Goal: Information Seeking & Learning: Learn about a topic

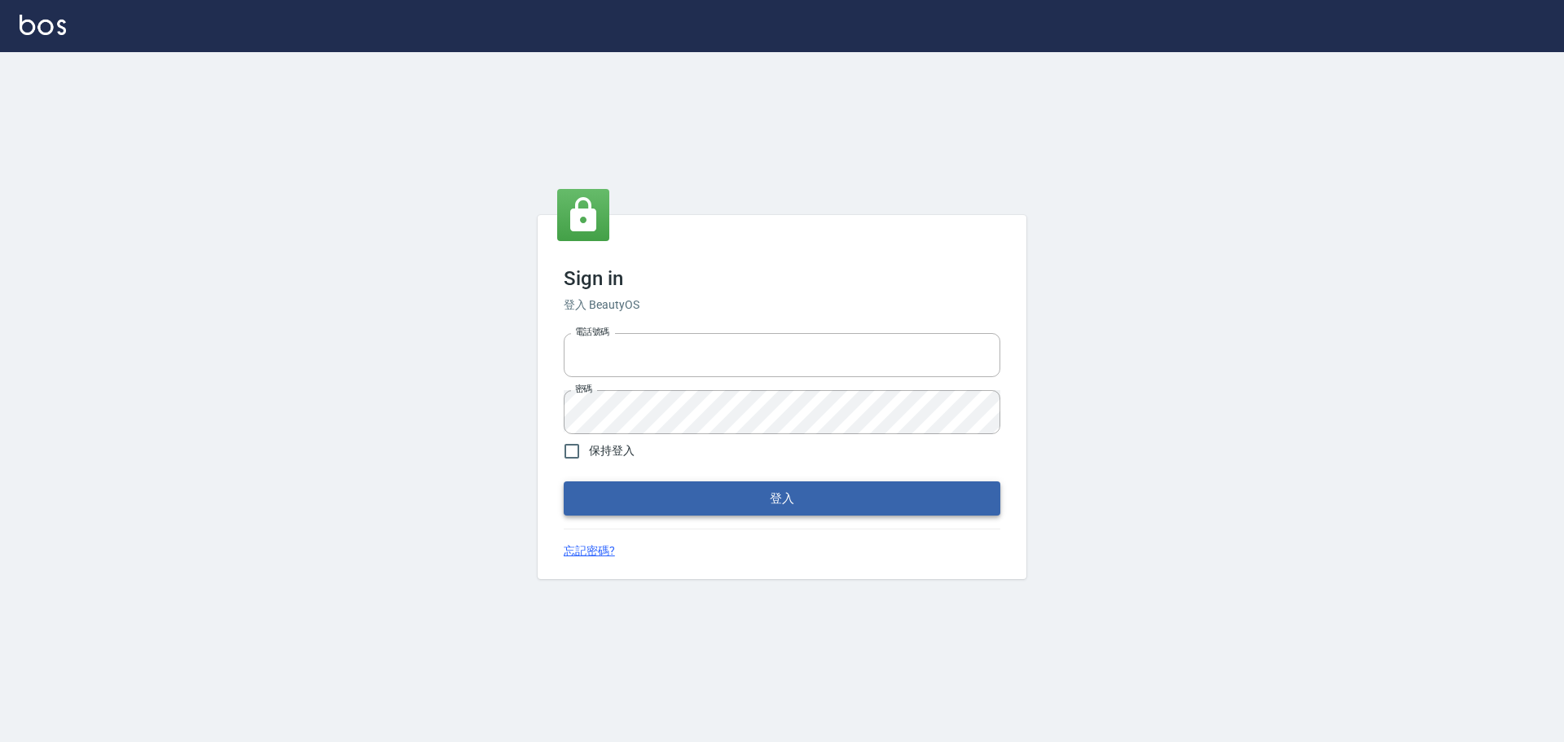
type input "9990001234567"
click at [747, 499] on button "登入" at bounding box center [782, 498] width 437 height 34
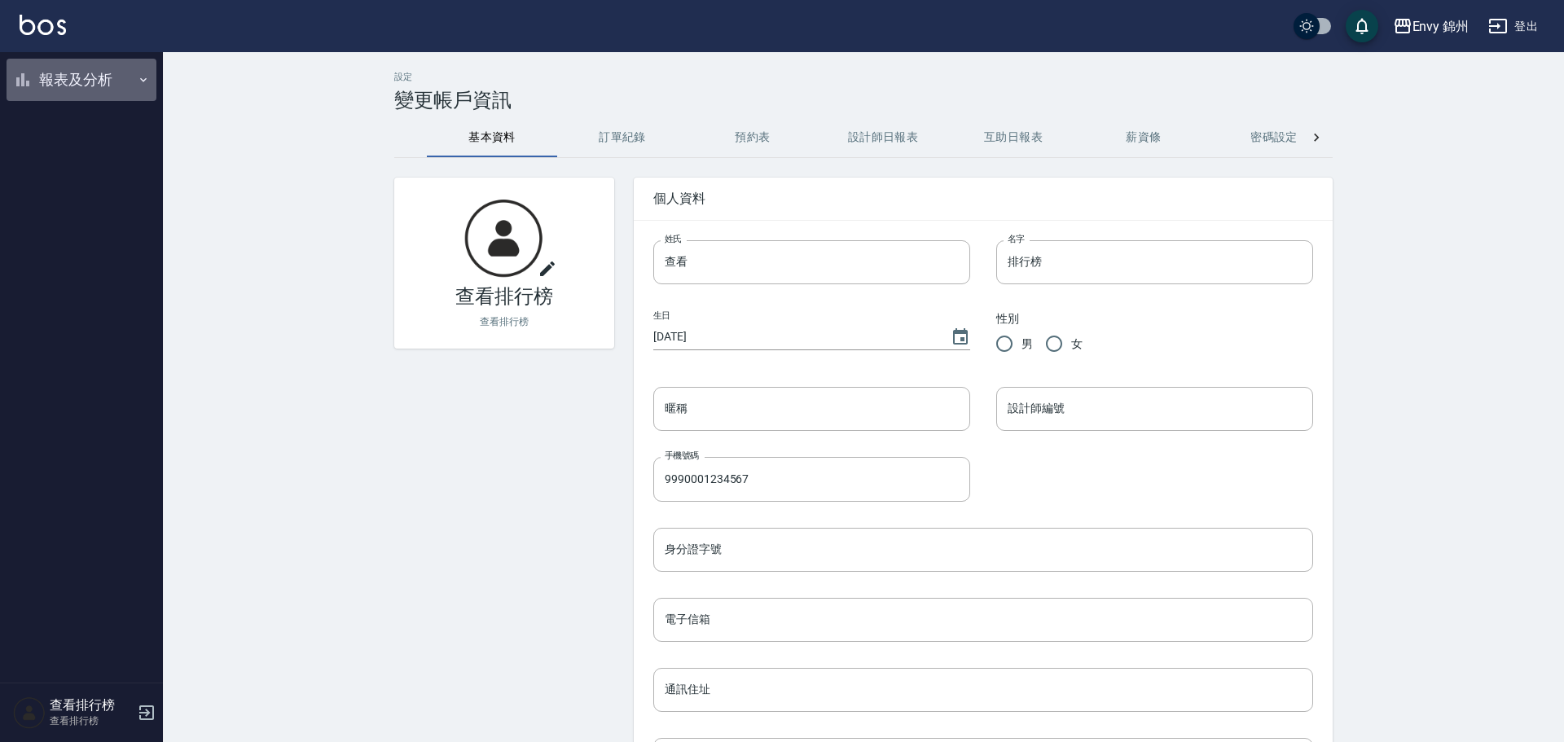
click at [63, 68] on button "報表及分析" at bounding box center [82, 80] width 150 height 42
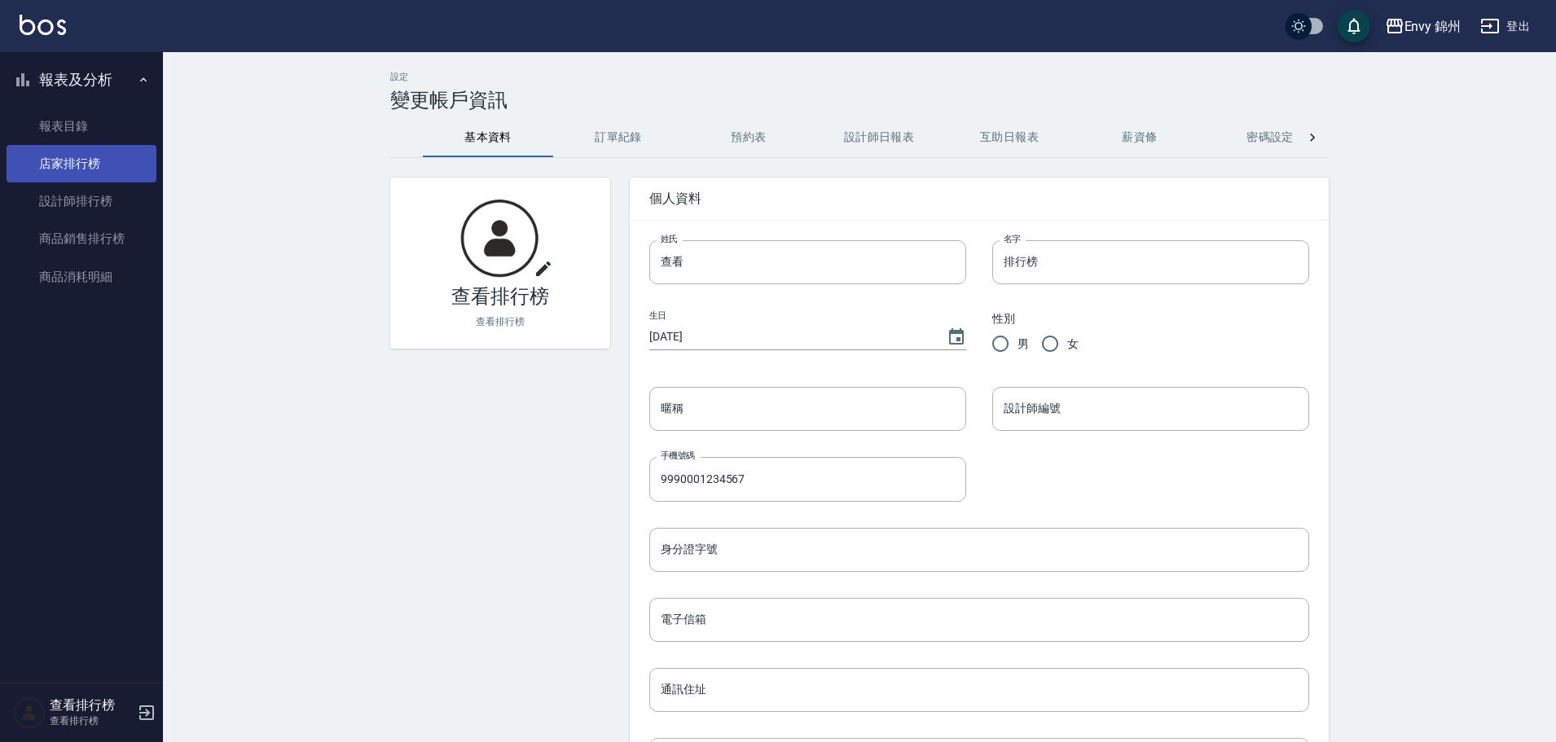
click at [97, 165] on link "店家排行榜" at bounding box center [82, 163] width 150 height 37
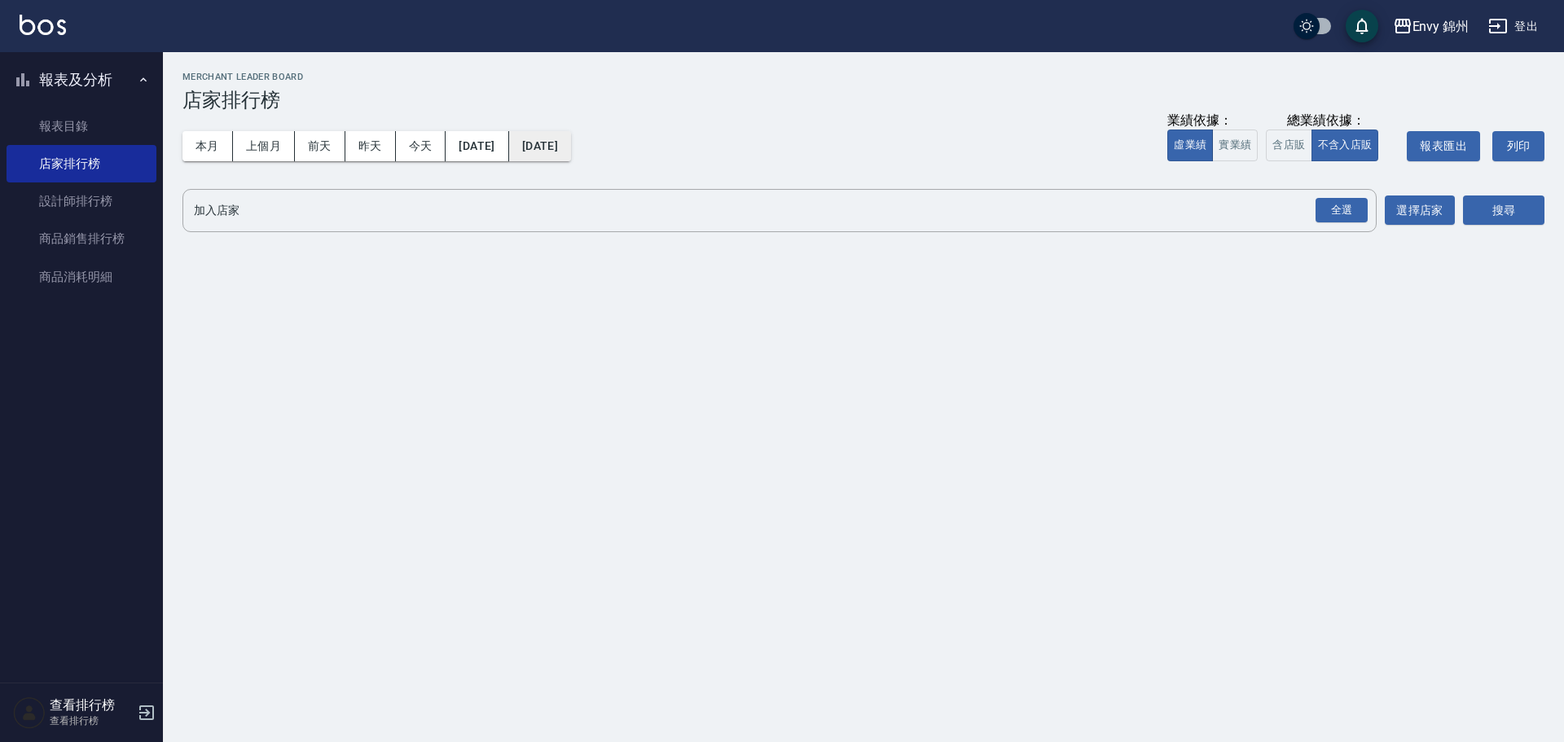
click at [571, 140] on button "2025/10/15" at bounding box center [540, 146] width 62 height 30
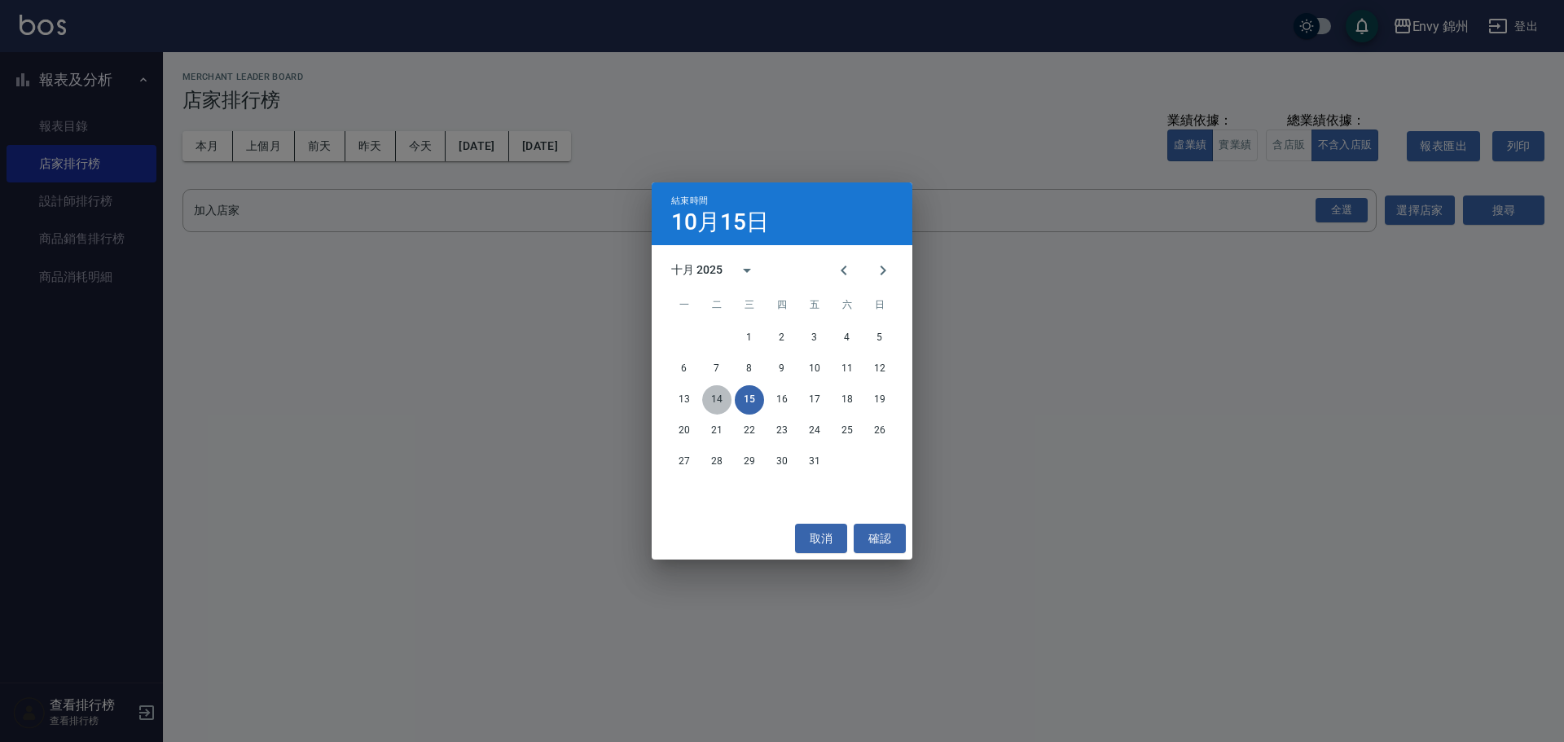
click at [721, 407] on button "14" at bounding box center [716, 399] width 29 height 29
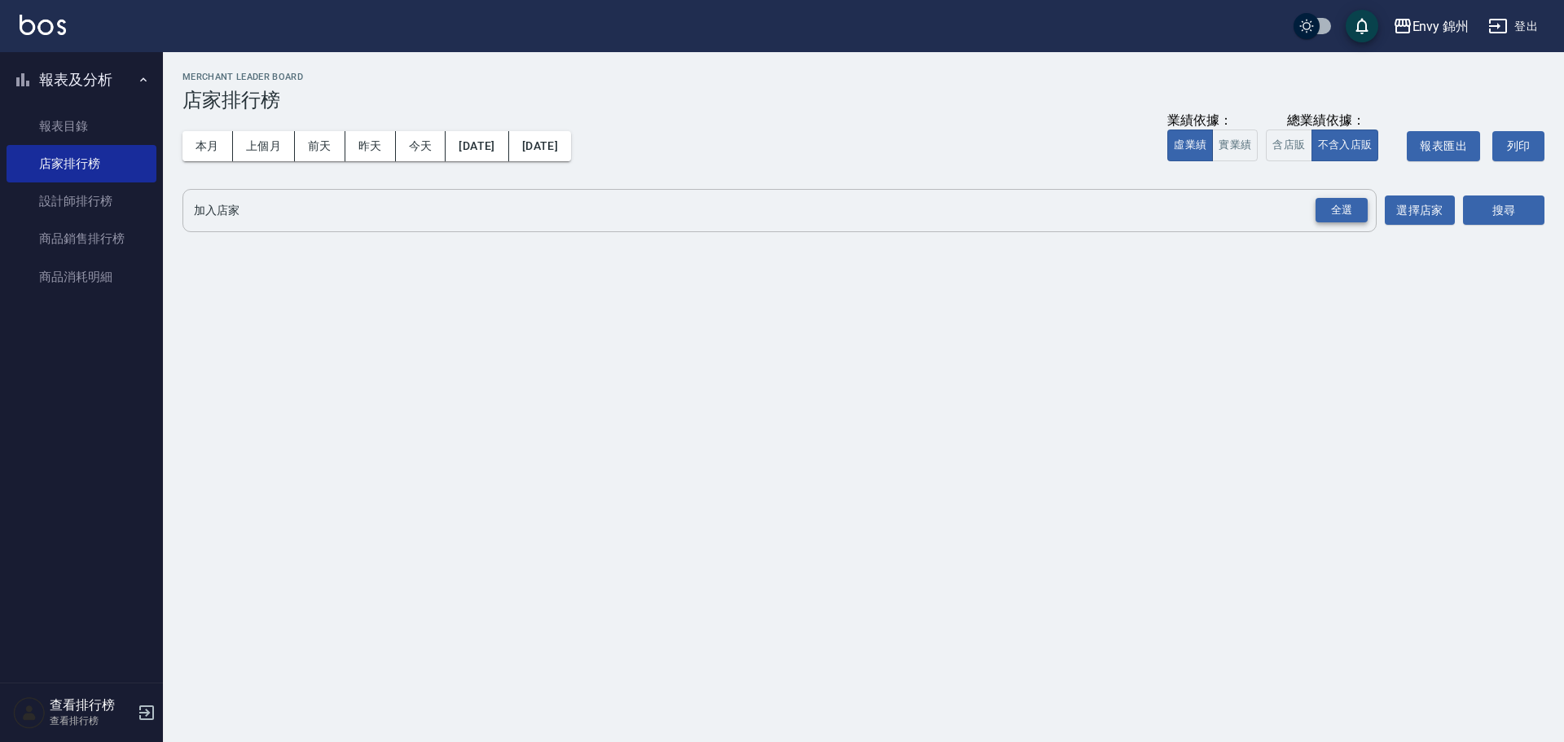
click at [1347, 215] on div "全選" at bounding box center [1342, 210] width 52 height 25
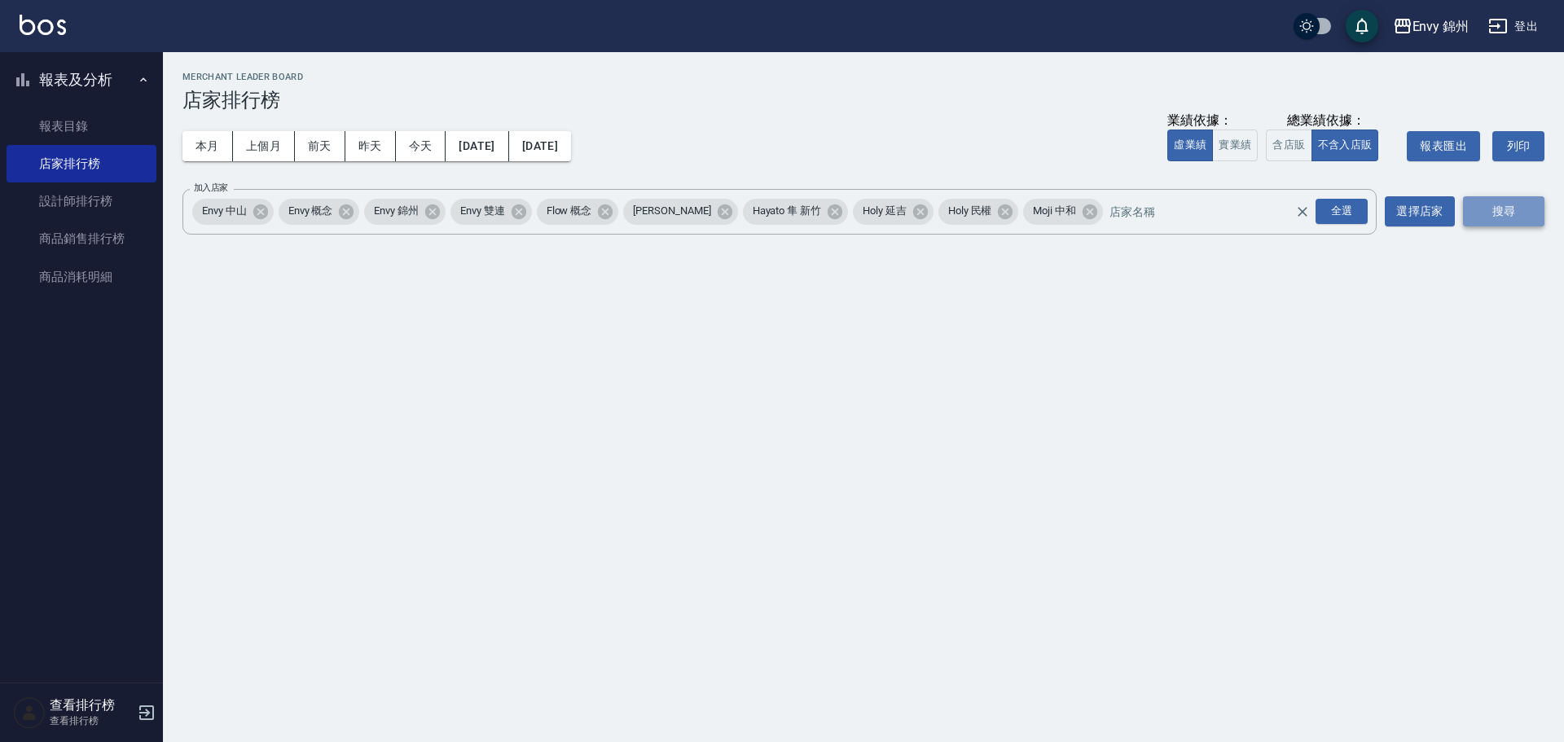
click at [1501, 200] on button "搜尋" at bounding box center [1503, 211] width 81 height 30
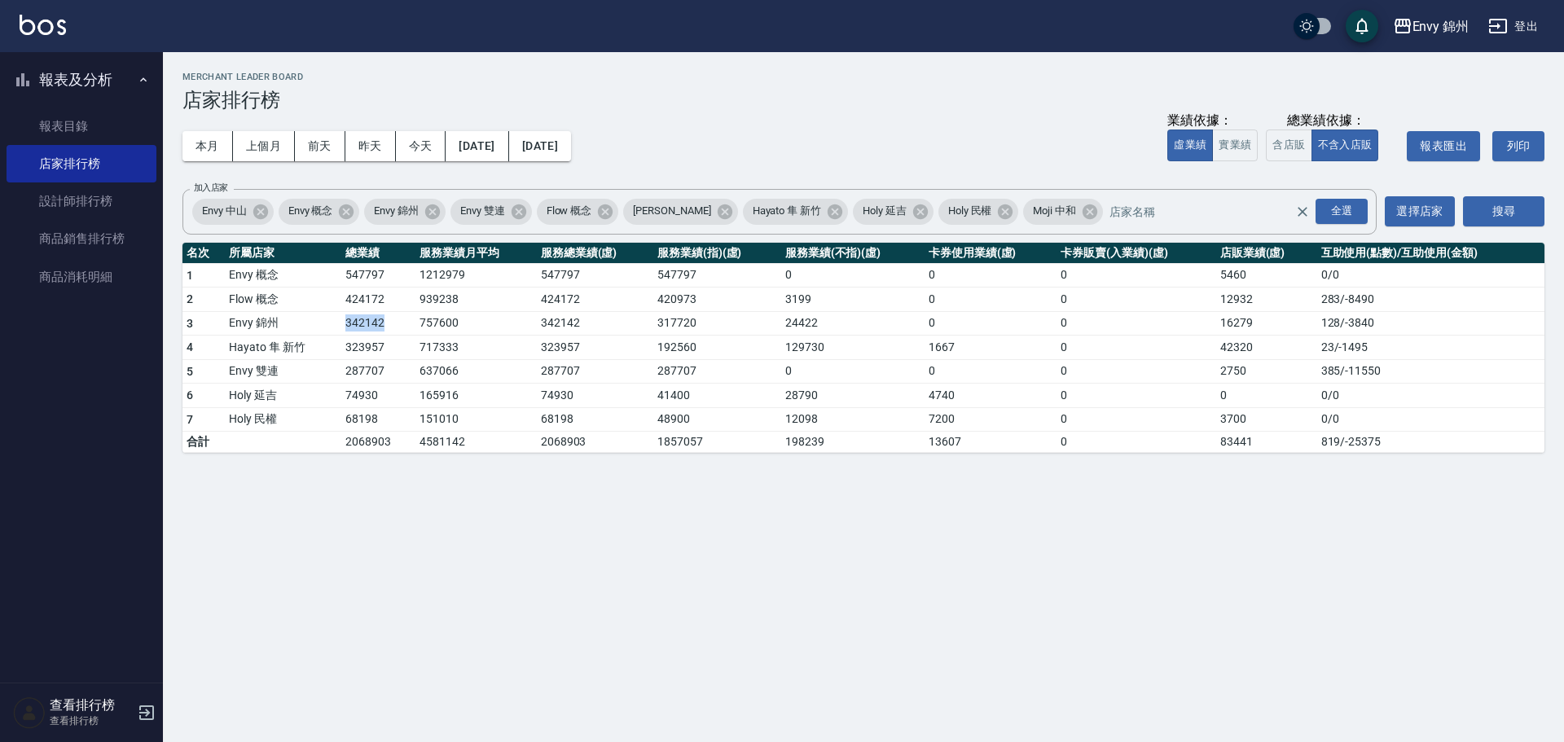
drag, startPoint x: 345, startPoint y: 330, endPoint x: 404, endPoint y: 330, distance: 58.7
click at [404, 330] on td "342142" at bounding box center [378, 323] width 74 height 24
click at [73, 199] on link "設計師排行榜" at bounding box center [82, 200] width 150 height 37
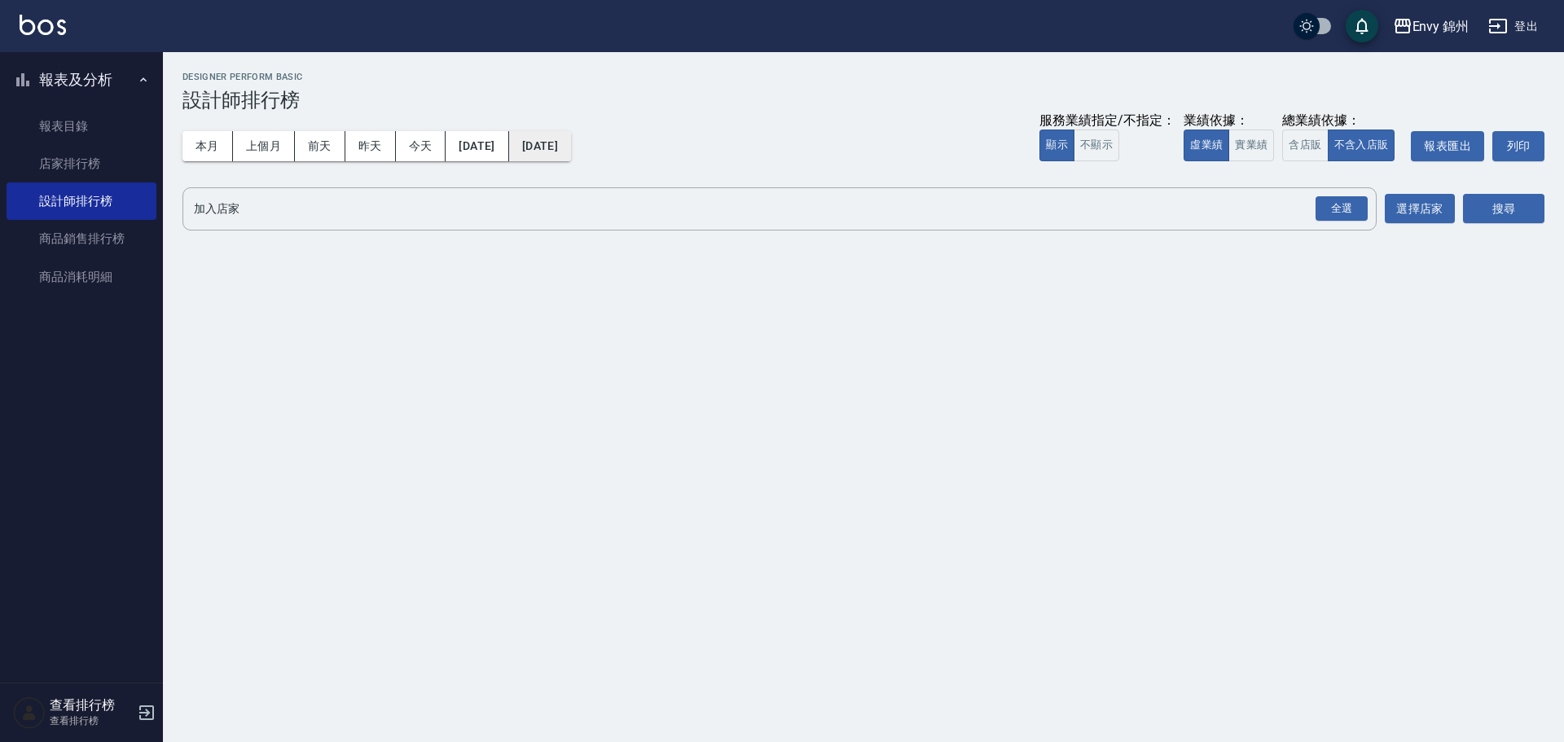
click at [571, 152] on button "2025/10/15" at bounding box center [540, 146] width 62 height 30
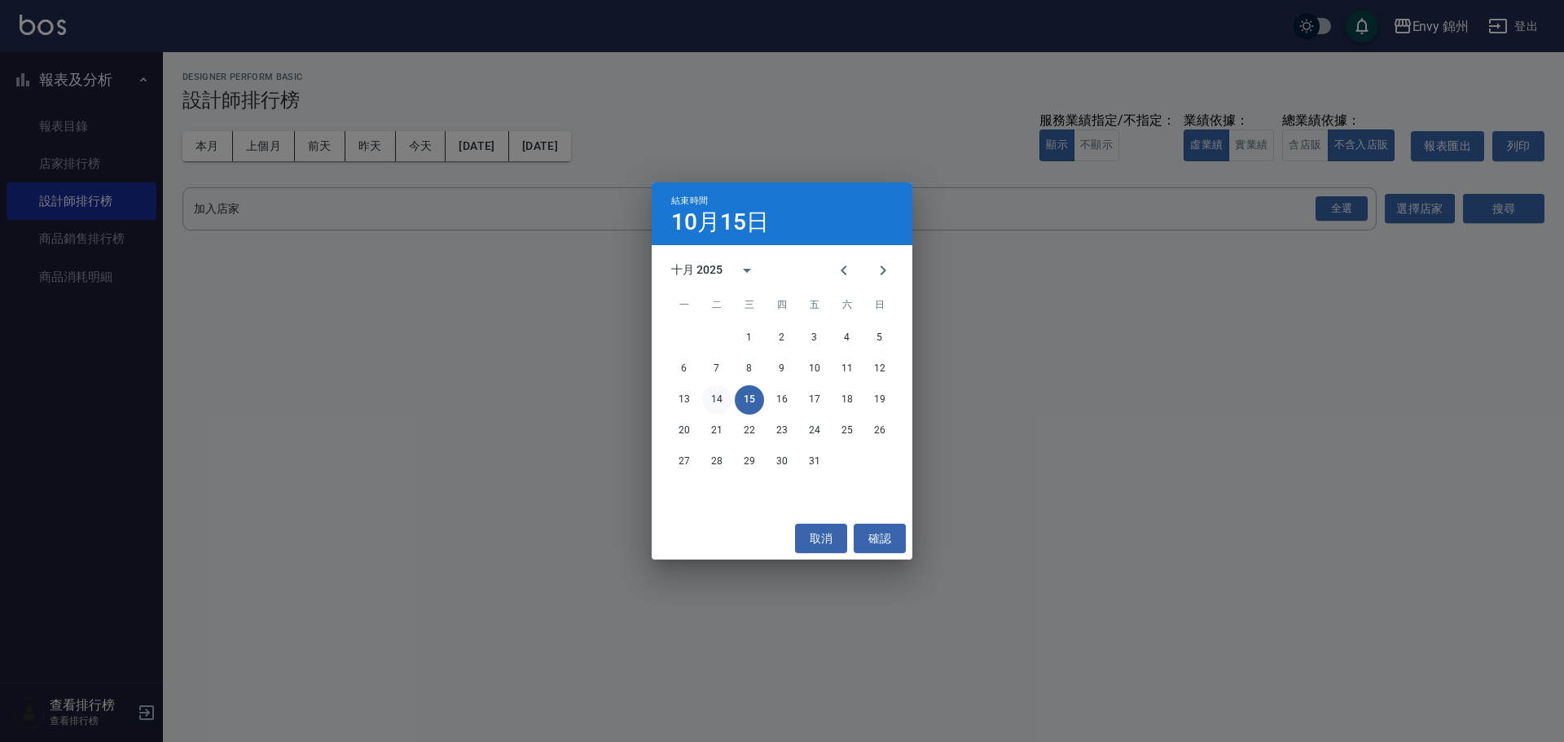
click at [713, 402] on button "14" at bounding box center [716, 399] width 29 height 29
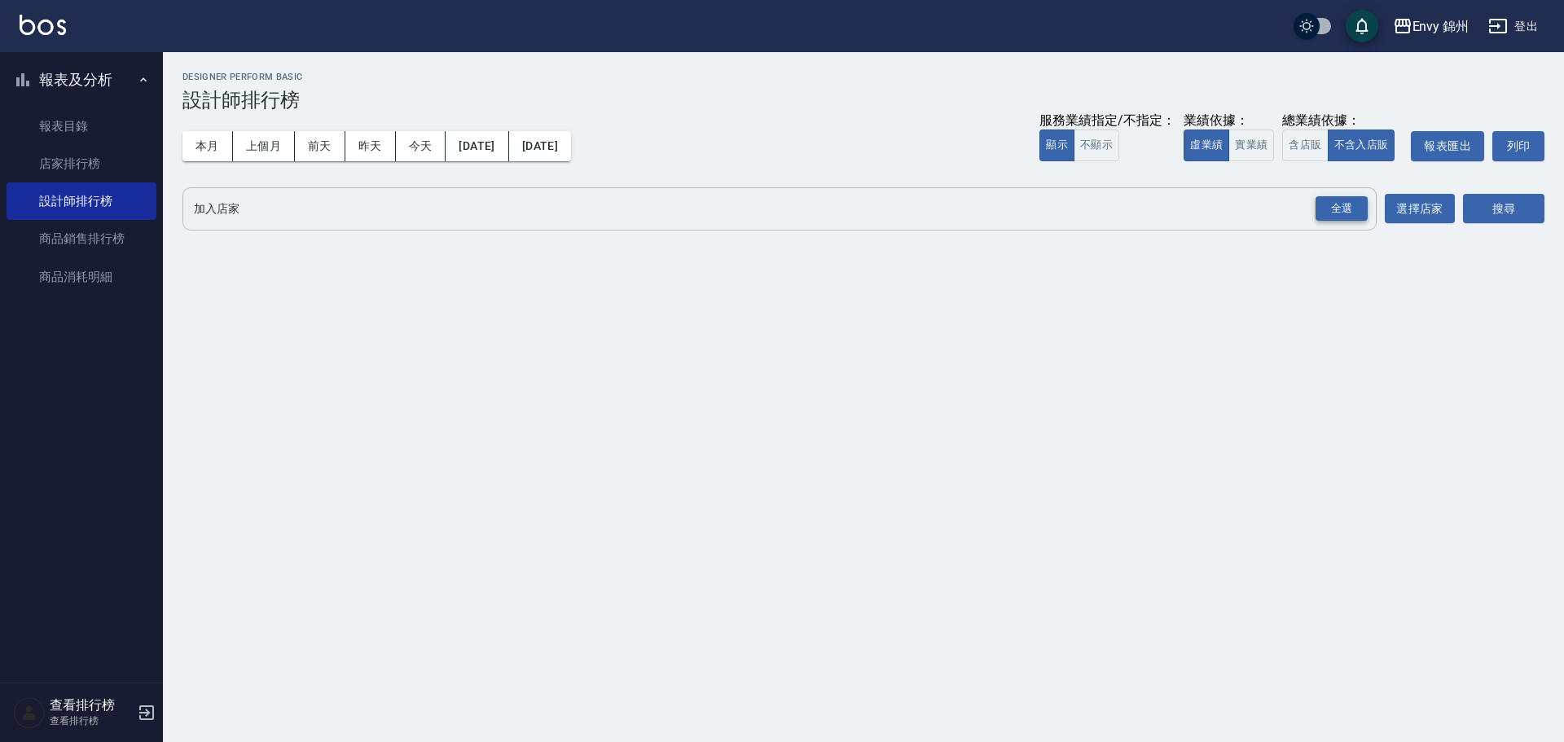
click at [1352, 206] on div "全選" at bounding box center [1342, 208] width 52 height 25
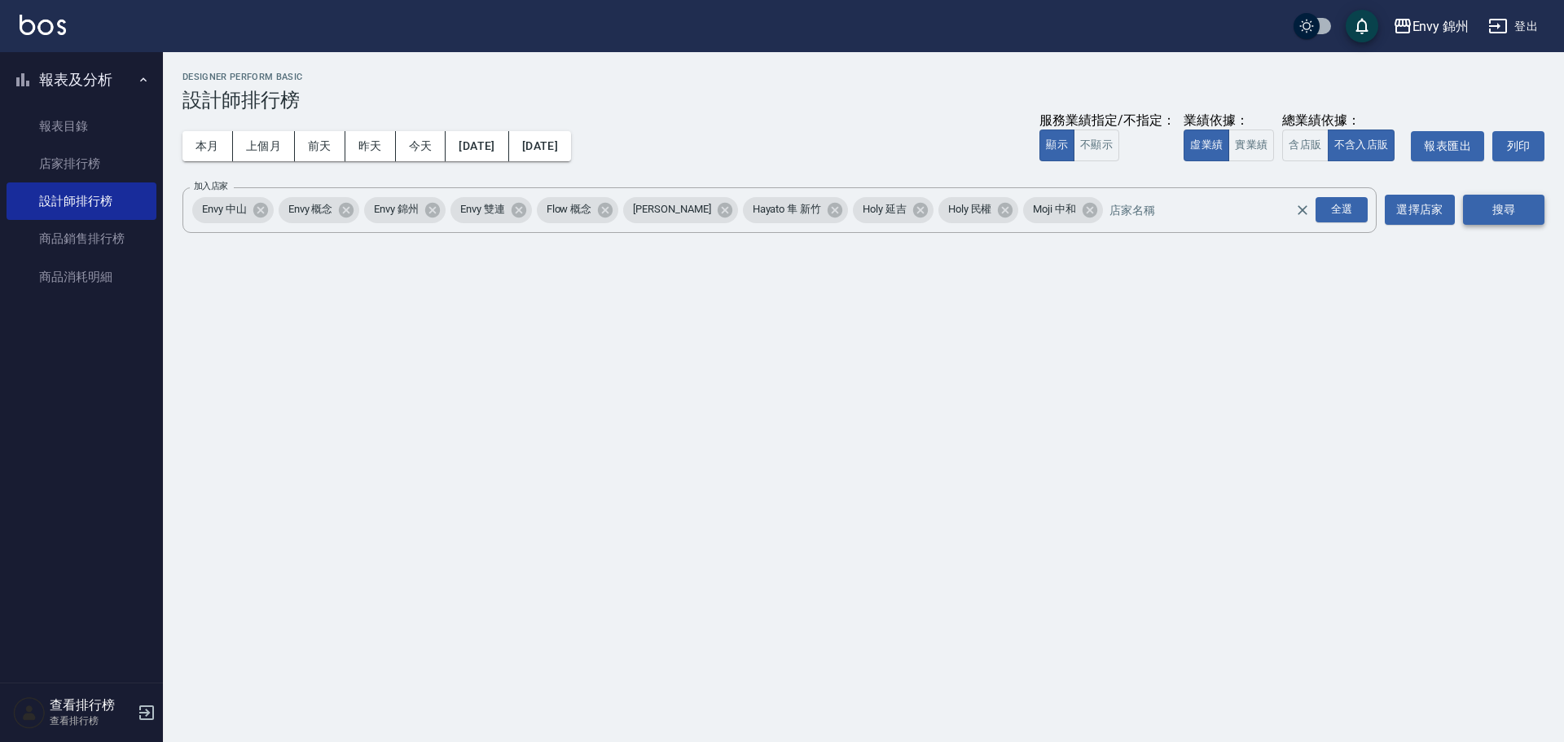
drag, startPoint x: 1496, startPoint y: 205, endPoint x: 1506, endPoint y: 207, distance: 9.9
click at [1506, 207] on button "搜尋" at bounding box center [1503, 210] width 81 height 30
click at [1506, 206] on button "搜尋" at bounding box center [1503, 210] width 81 height 30
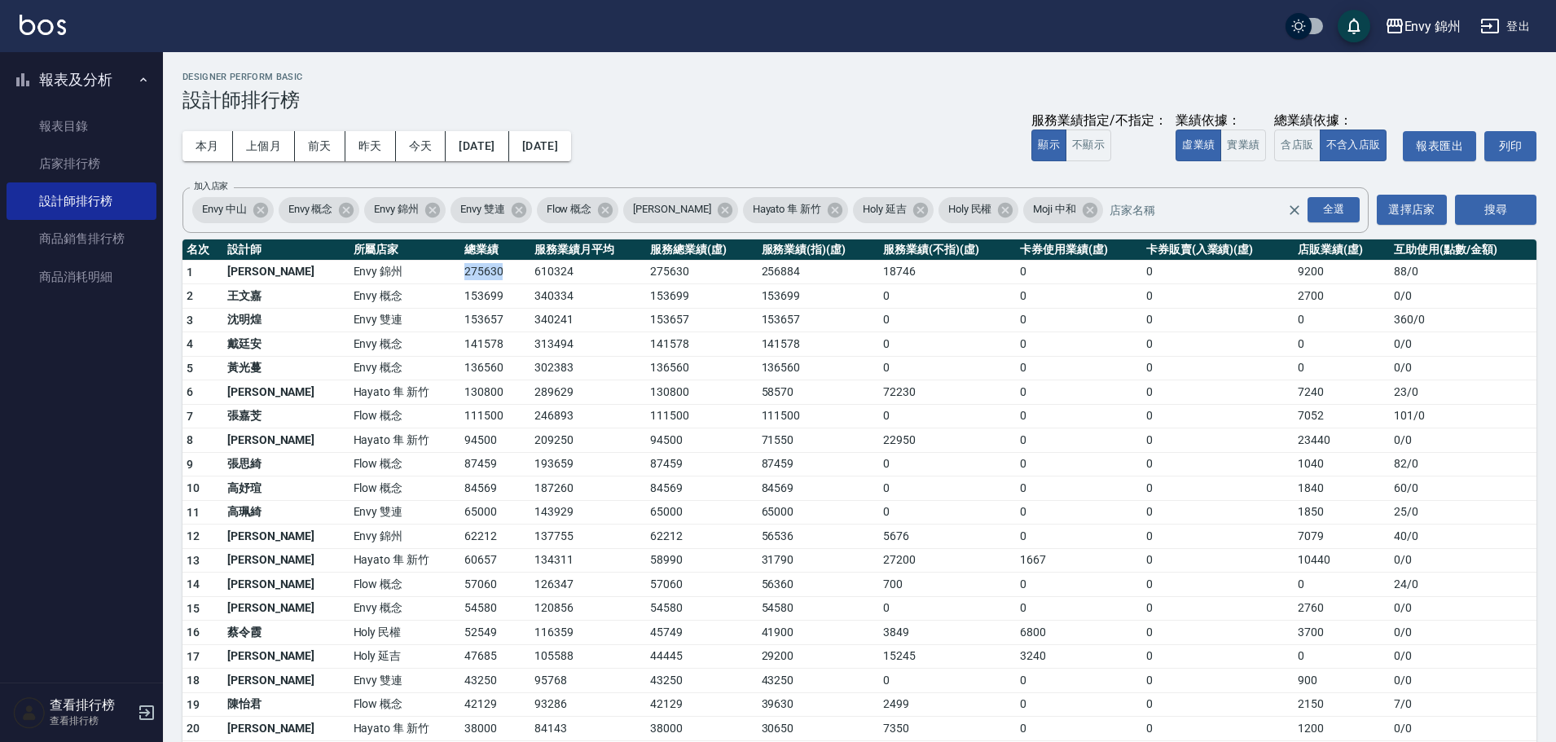
click at [455, 282] on tr "1 鄭怡秀 Envy 錦州 275630 610324 275630 256884 18746 0 0 9200 88 / 0" at bounding box center [859, 272] width 1354 height 24
click at [1370, 286] on tbody "1 鄭怡秀 Envy 錦州 275630 610324 275630 256884 18746 0 0 9200 88 / 0 2 王文嘉 Envy 概念 1…" at bounding box center [859, 667] width 1354 height 815
click at [1298, 402] on td "7240" at bounding box center [1342, 392] width 96 height 24
drag, startPoint x: 409, startPoint y: 541, endPoint x: 429, endPoint y: 541, distance: 20.4
click at [460, 541] on td "62212" at bounding box center [495, 537] width 70 height 24
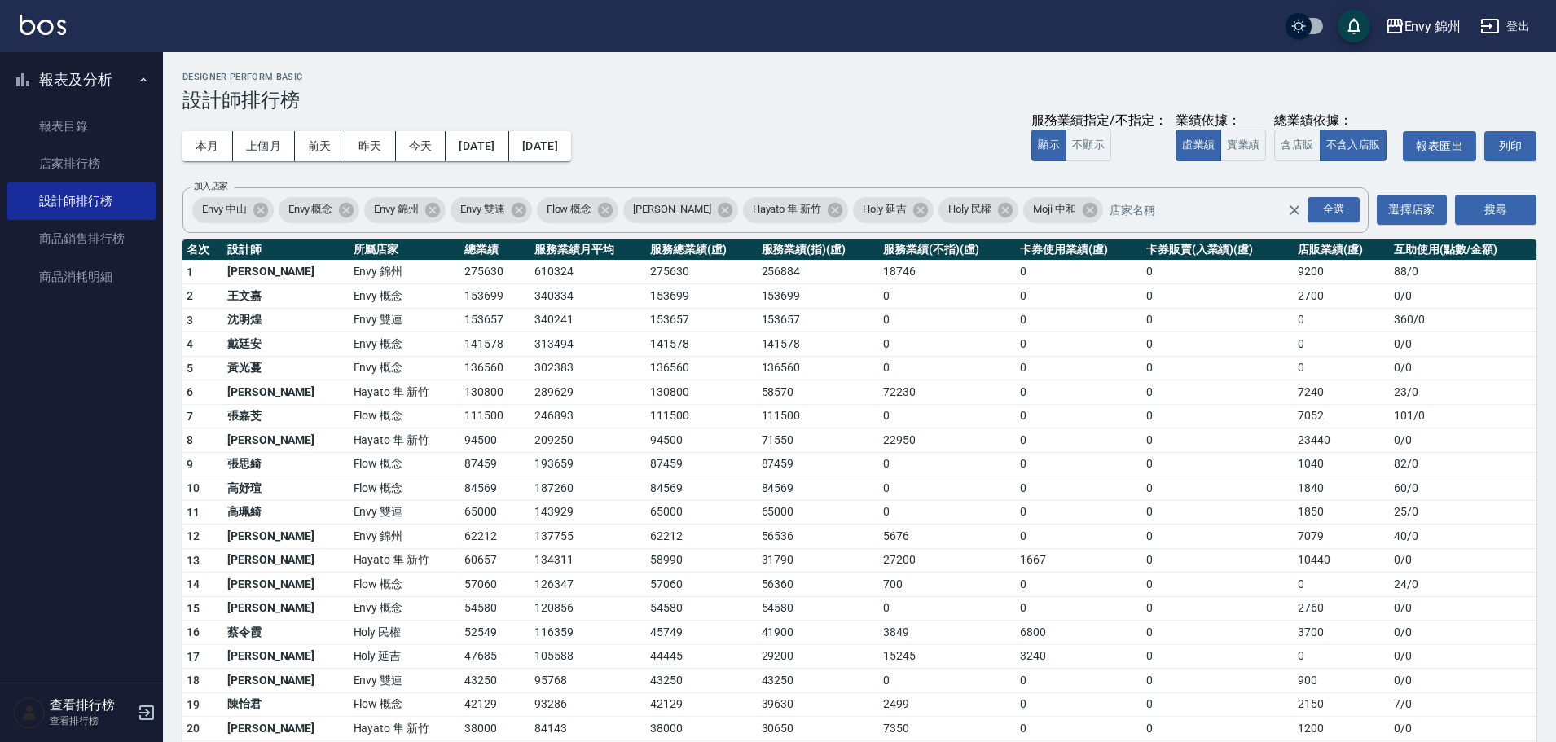
click at [554, 558] on td "134311" at bounding box center [588, 560] width 116 height 24
click at [816, 394] on td "58570" at bounding box center [819, 392] width 122 height 24
drag, startPoint x: 403, startPoint y: 288, endPoint x: 446, endPoint y: 316, distance: 50.6
click at [446, 316] on tbody "1 鄭怡秀 Envy 錦州 275630 610324 275630 256884 18746 0 0 9200 88 / 0 2 王文嘉 Envy 概念 1…" at bounding box center [859, 667] width 1354 height 815
click at [462, 345] on td "141578" at bounding box center [495, 344] width 70 height 24
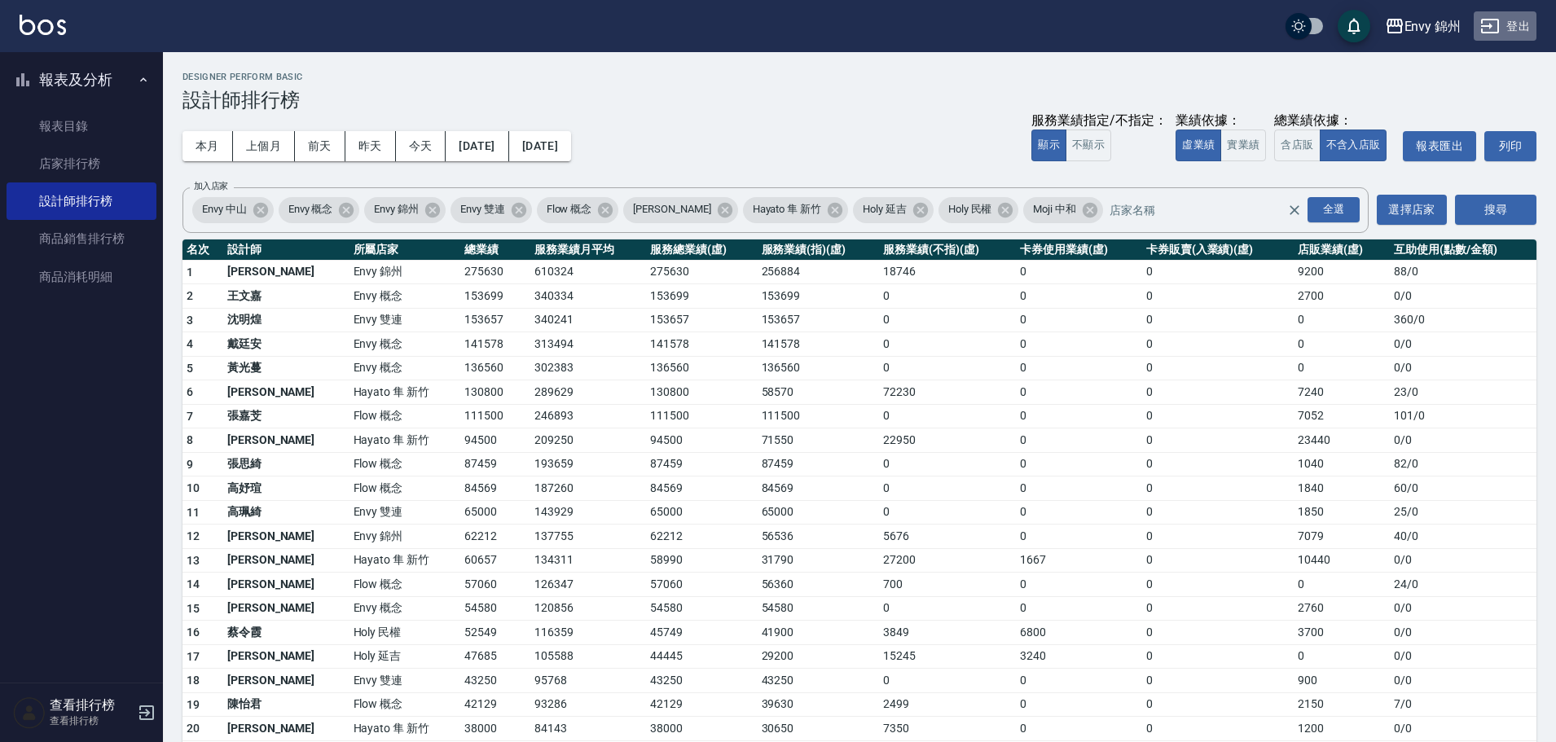
click at [1516, 33] on button "登出" at bounding box center [1505, 26] width 63 height 30
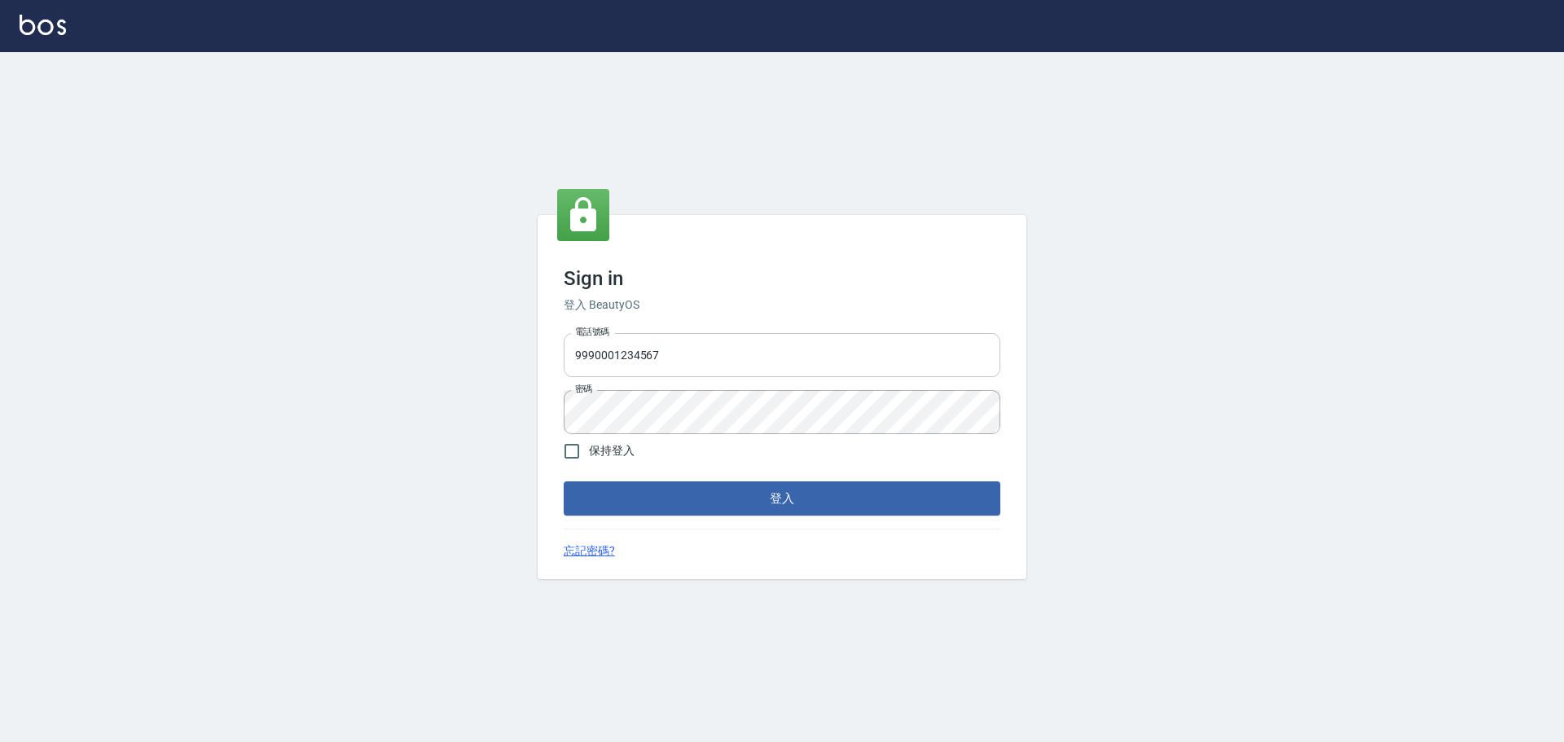
click at [767, 372] on input "9990001234567" at bounding box center [782, 355] width 437 height 44
type input "25153595"
click at [818, 481] on form "電話號碼 25153595 電話號碼 密碼 密碼 保持登入 登入" at bounding box center [782, 421] width 437 height 189
click at [823, 493] on button "登入" at bounding box center [782, 498] width 437 height 34
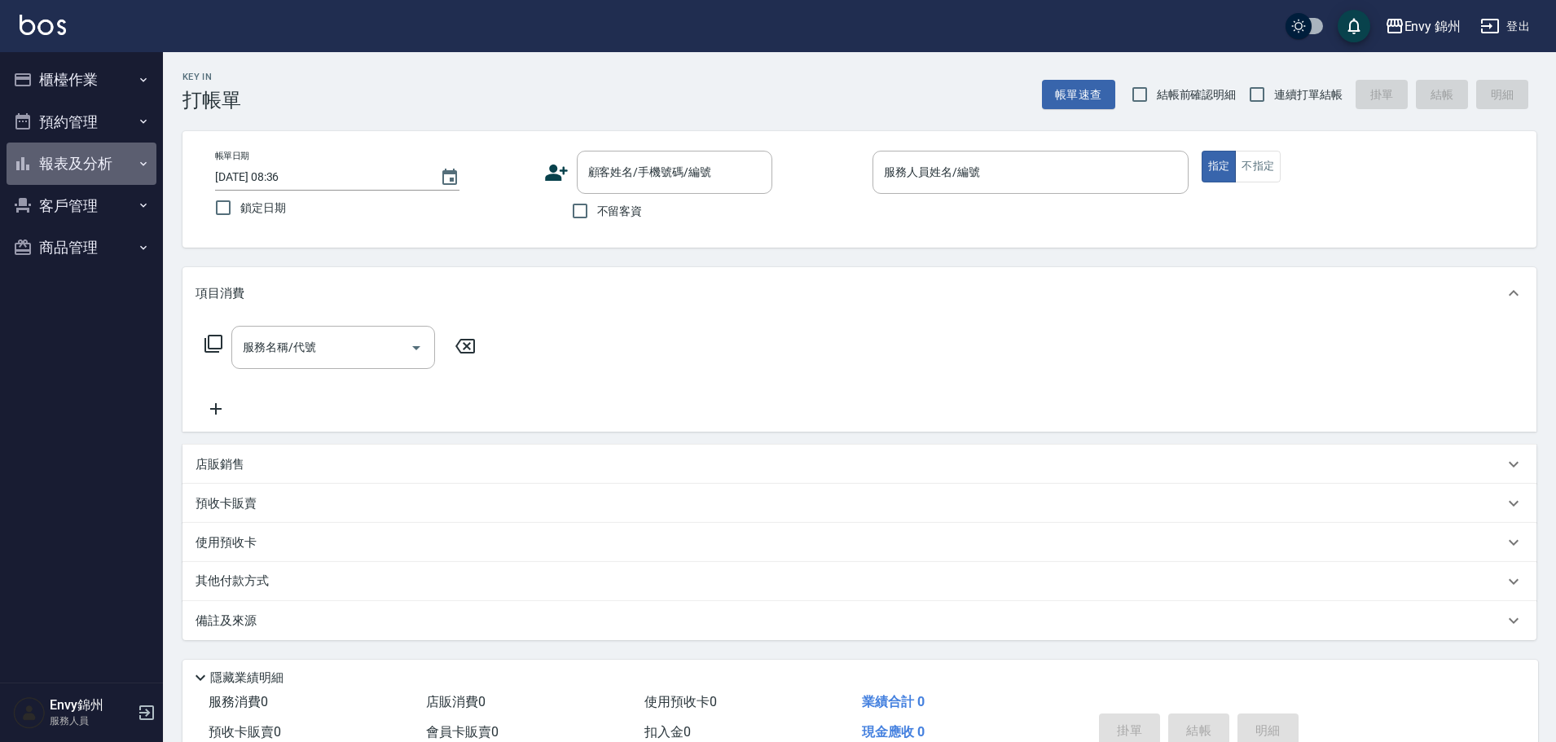
click at [81, 154] on button "報表及分析" at bounding box center [82, 164] width 150 height 42
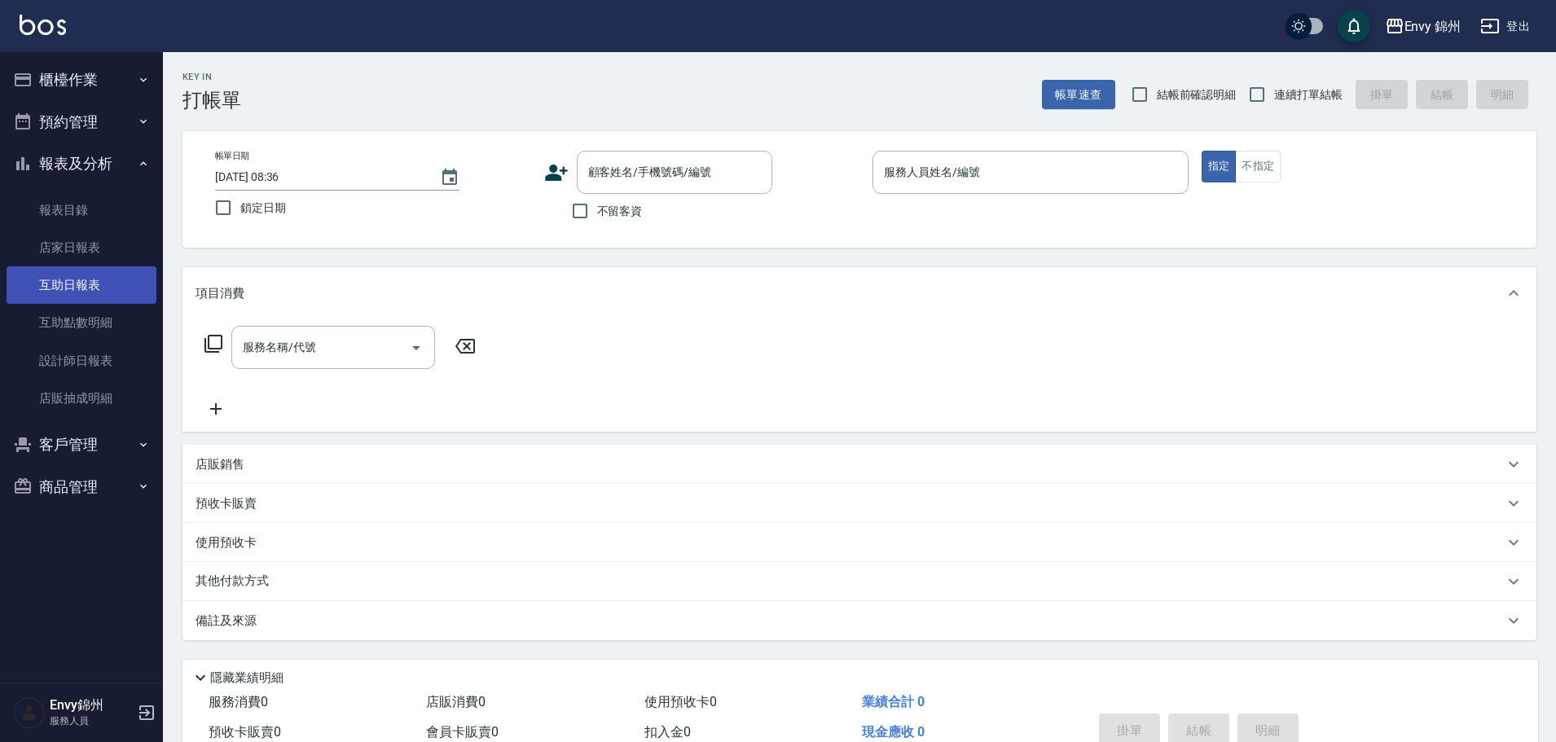
click at [78, 288] on link "互助日報表" at bounding box center [82, 284] width 150 height 37
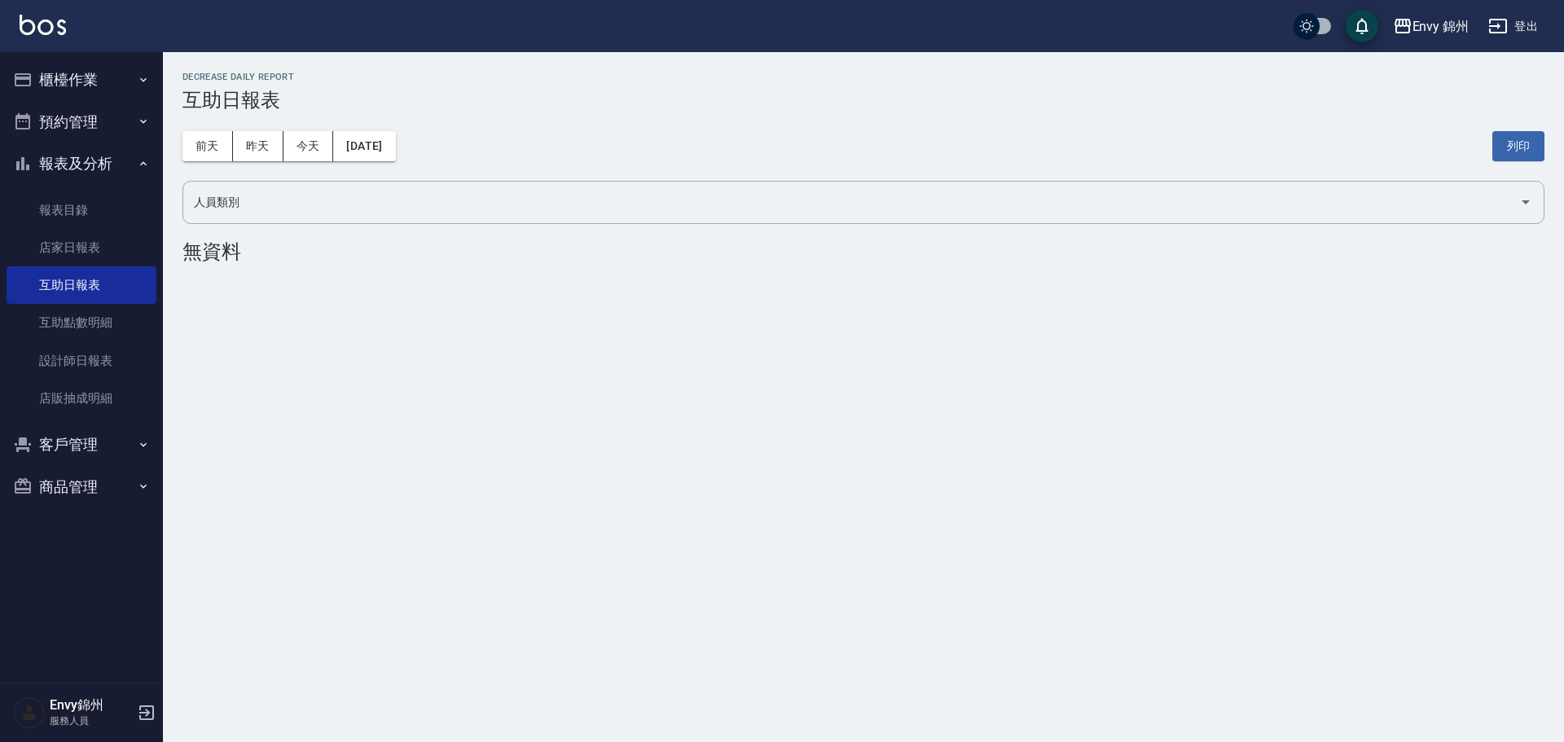
click at [1511, 32] on button "登出" at bounding box center [1513, 26] width 63 height 30
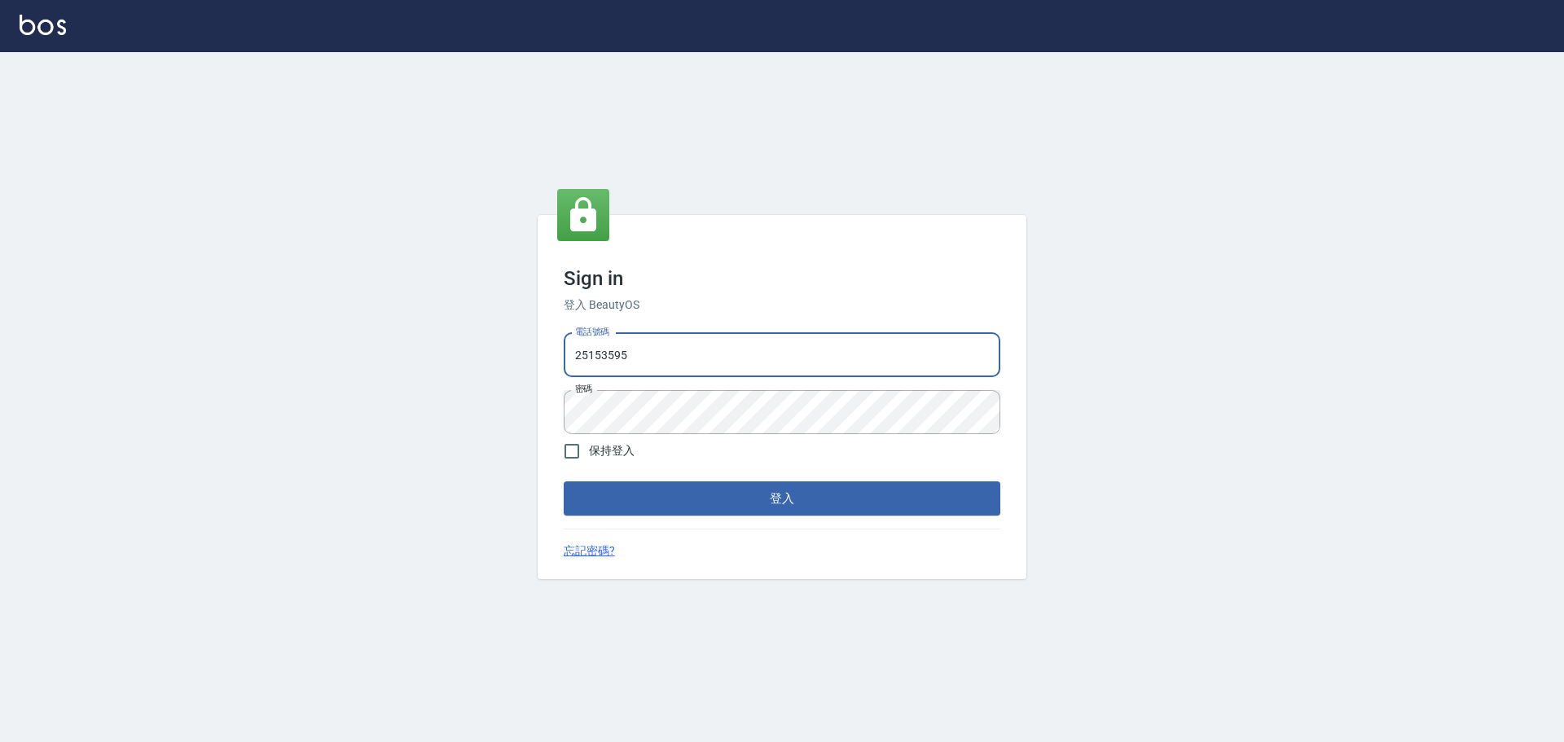
click at [683, 354] on input "25153595" at bounding box center [782, 355] width 437 height 44
type input "9990001234567"
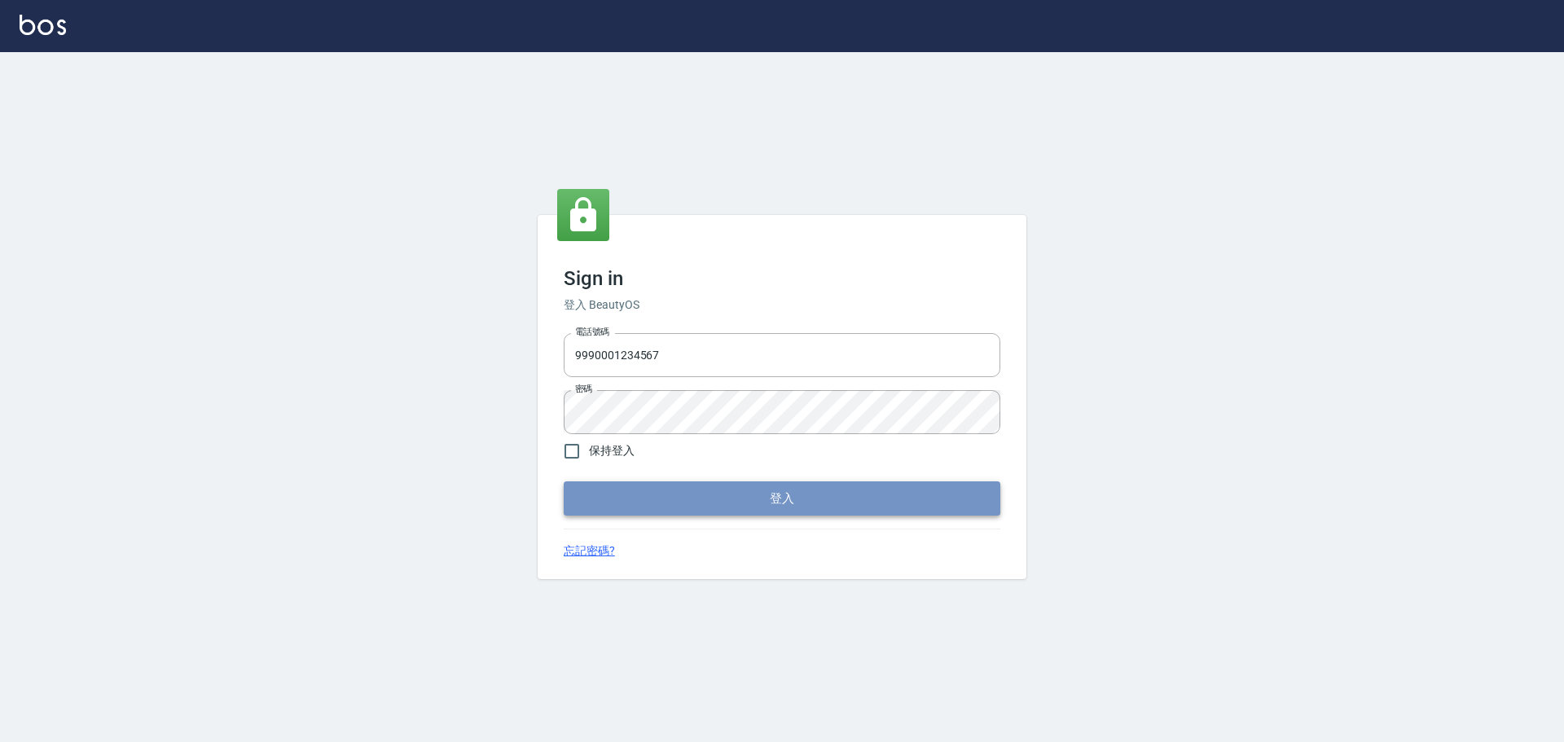
click at [764, 506] on button "登入" at bounding box center [782, 498] width 437 height 34
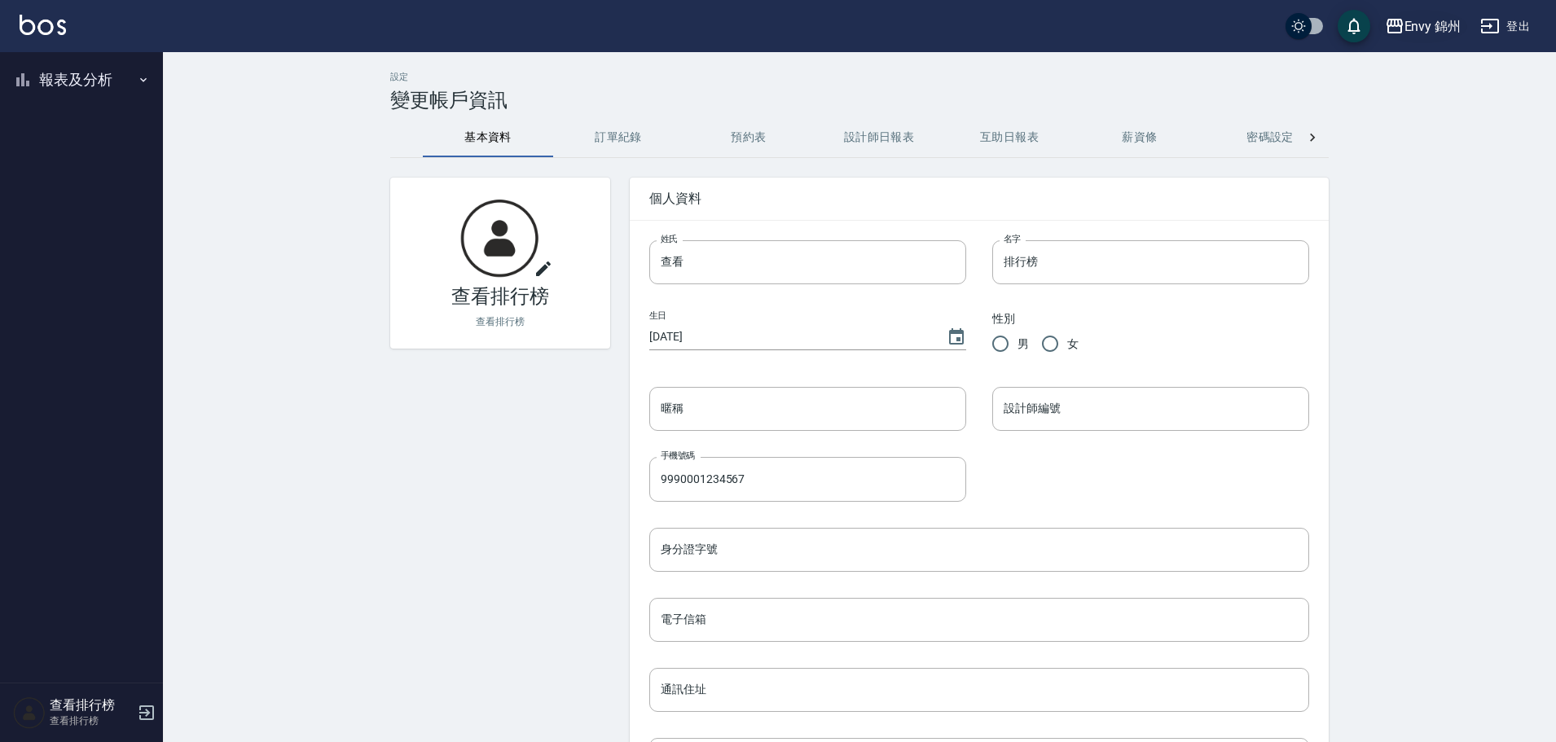
click at [1400, 25] on icon "button" at bounding box center [1395, 26] width 16 height 15
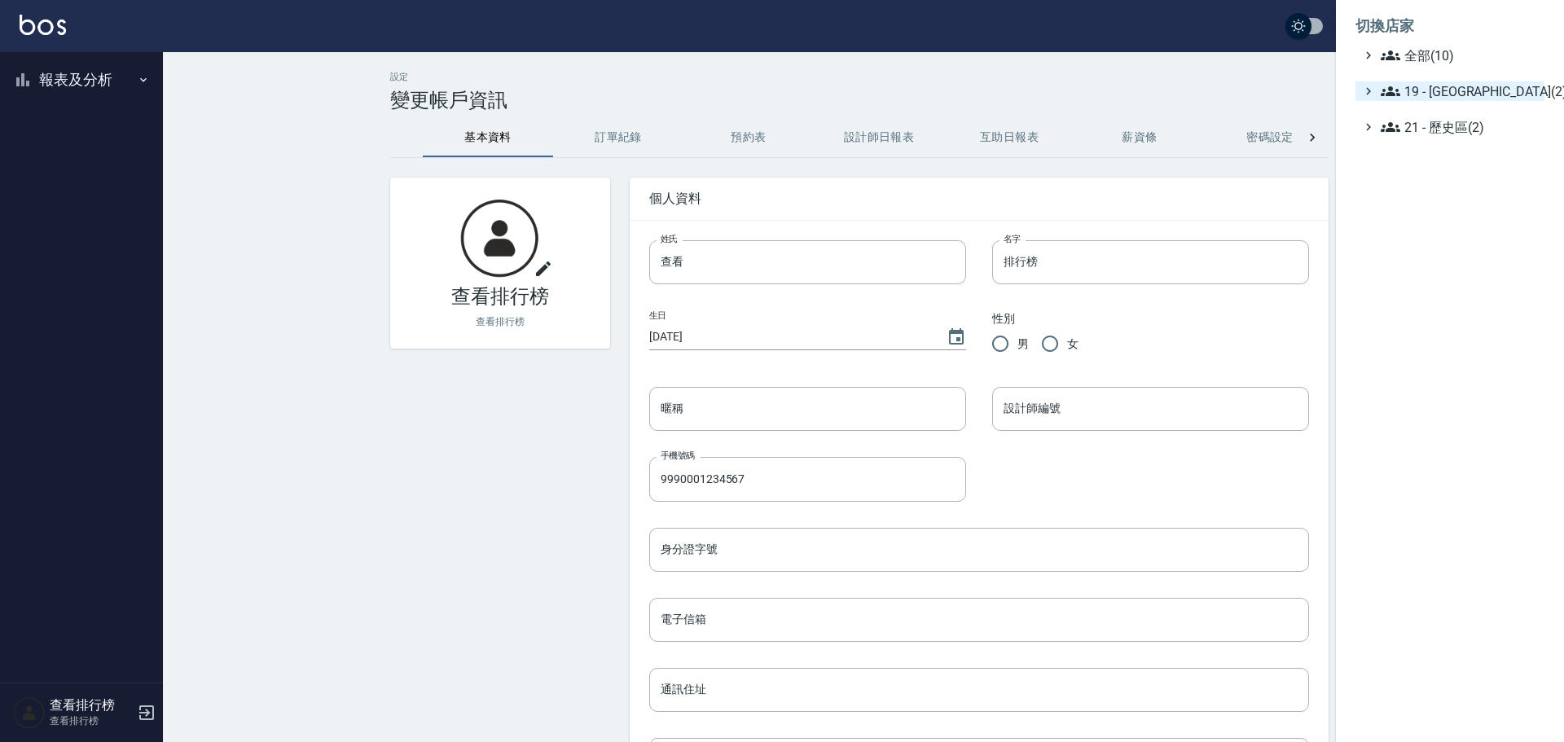
click at [1452, 90] on span "19 - 新城區(2)" at bounding box center [1459, 91] width 157 height 20
click at [1483, 117] on span "19.01 - 新城區 (3)" at bounding box center [1467, 111] width 141 height 20
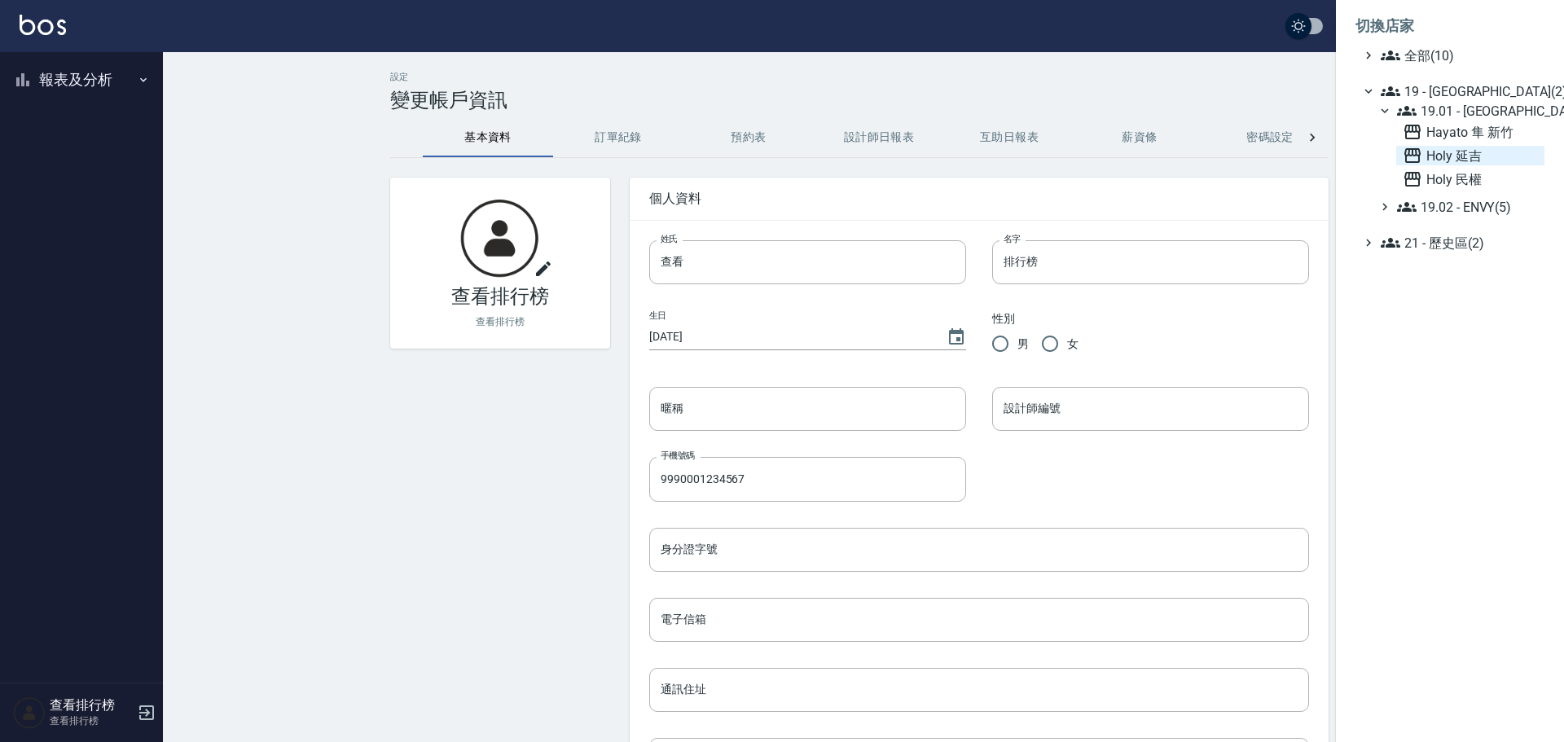
click at [1476, 162] on span "Holy 延吉" at bounding box center [1470, 156] width 135 height 20
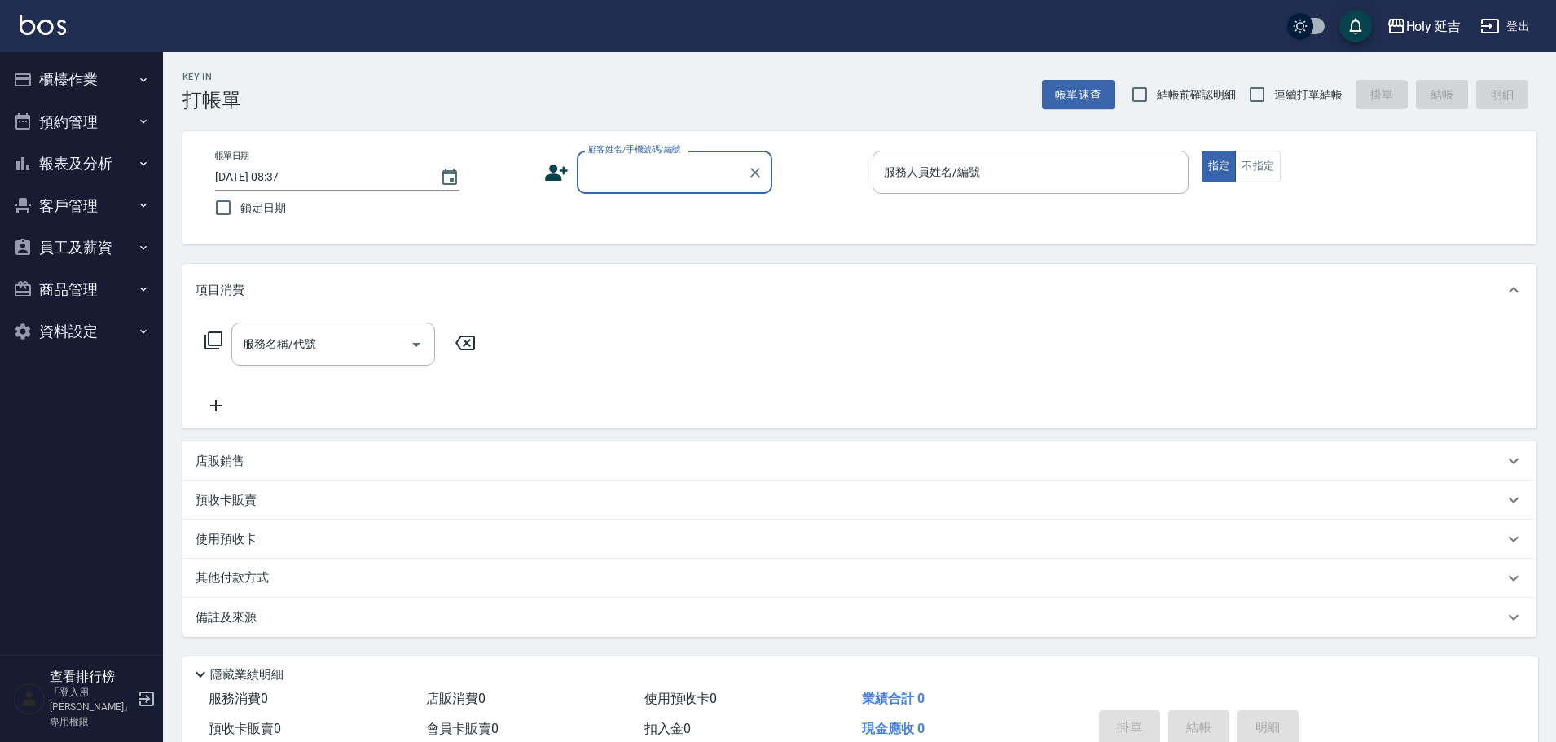
click at [64, 248] on button "員工及薪資" at bounding box center [82, 247] width 150 height 42
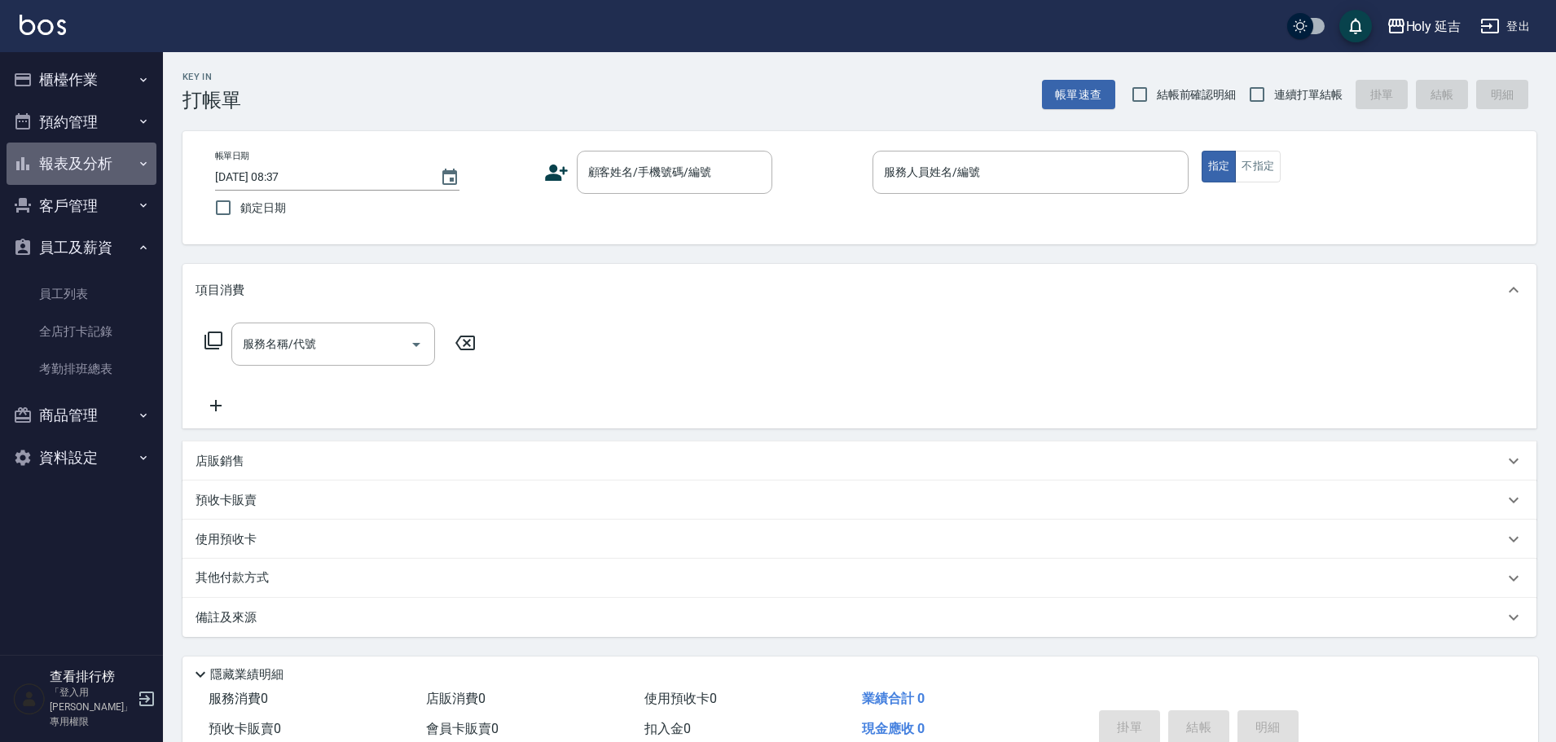
click at [83, 174] on button "報表及分析" at bounding box center [82, 164] width 150 height 42
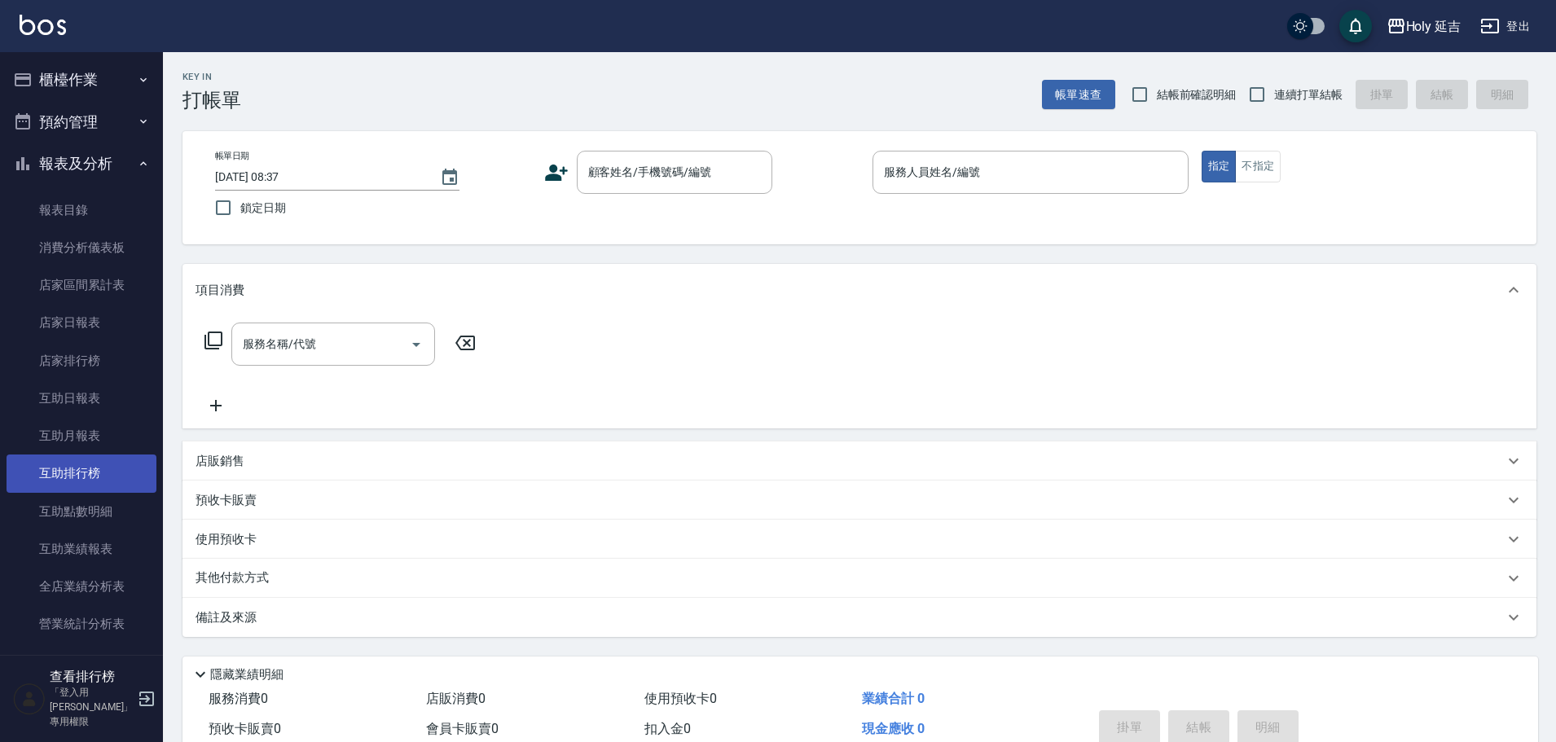
click at [82, 470] on link "互助排行榜" at bounding box center [82, 473] width 150 height 37
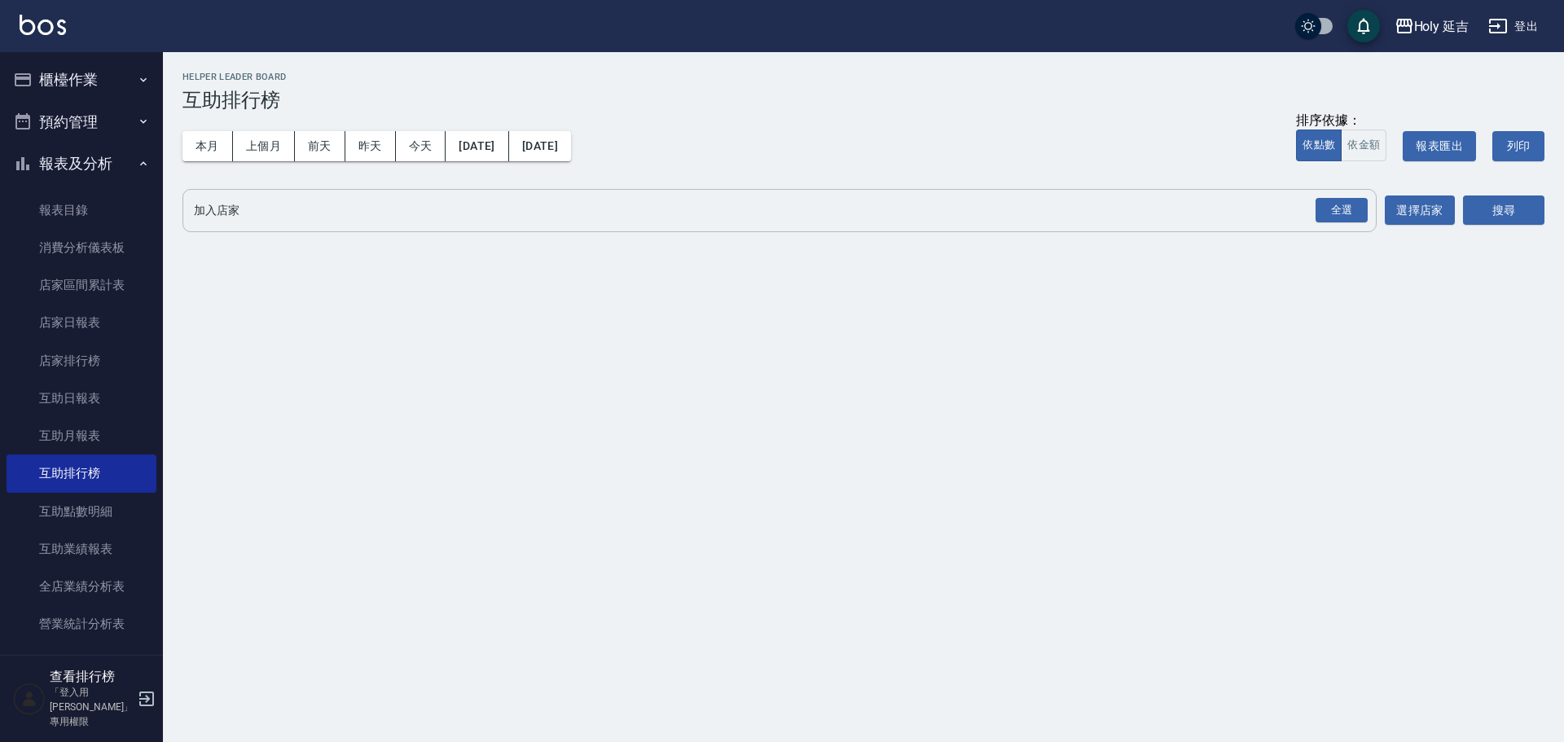
drag, startPoint x: 1325, startPoint y: 195, endPoint x: 1355, endPoint y: 209, distance: 33.2
click at [1327, 196] on div "全選" at bounding box center [1341, 210] width 57 height 43
click at [1355, 209] on div "全選" at bounding box center [1342, 210] width 52 height 25
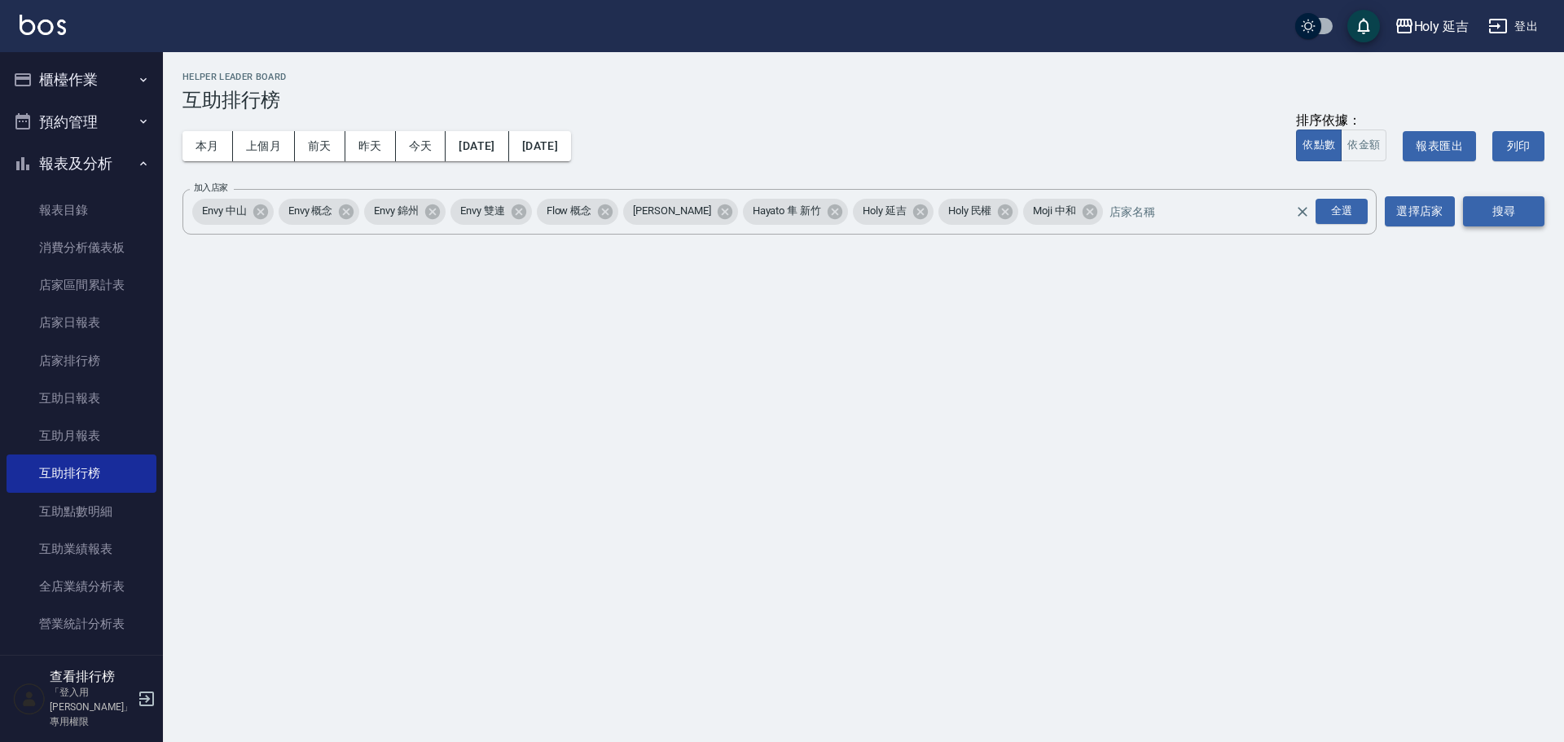
click at [1515, 212] on button "搜尋" at bounding box center [1503, 211] width 81 height 30
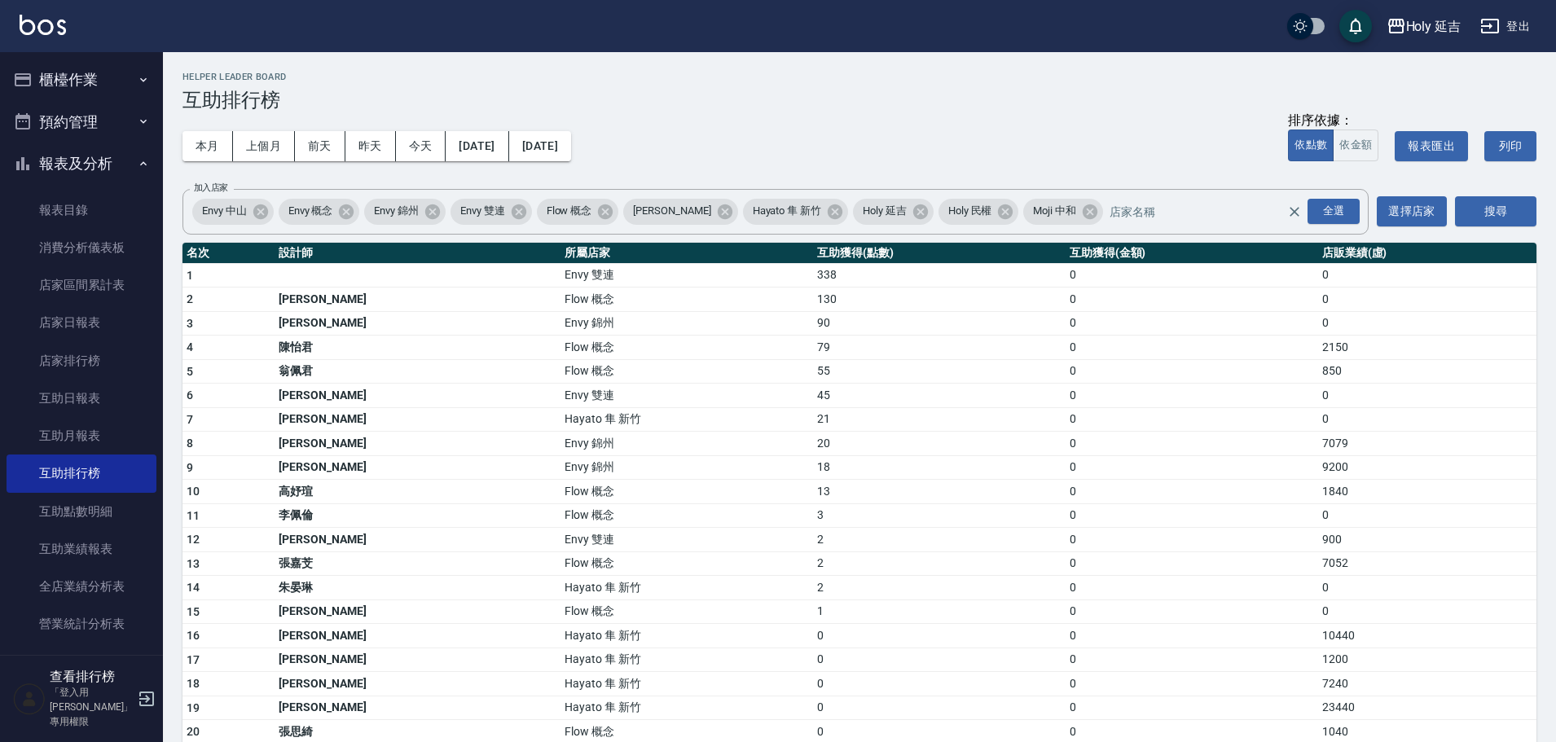
drag, startPoint x: 1172, startPoint y: 510, endPoint x: 914, endPoint y: 669, distance: 303.2
click at [1172, 510] on td "0" at bounding box center [1192, 515] width 253 height 24
click at [1531, 20] on button "登出" at bounding box center [1505, 26] width 63 height 30
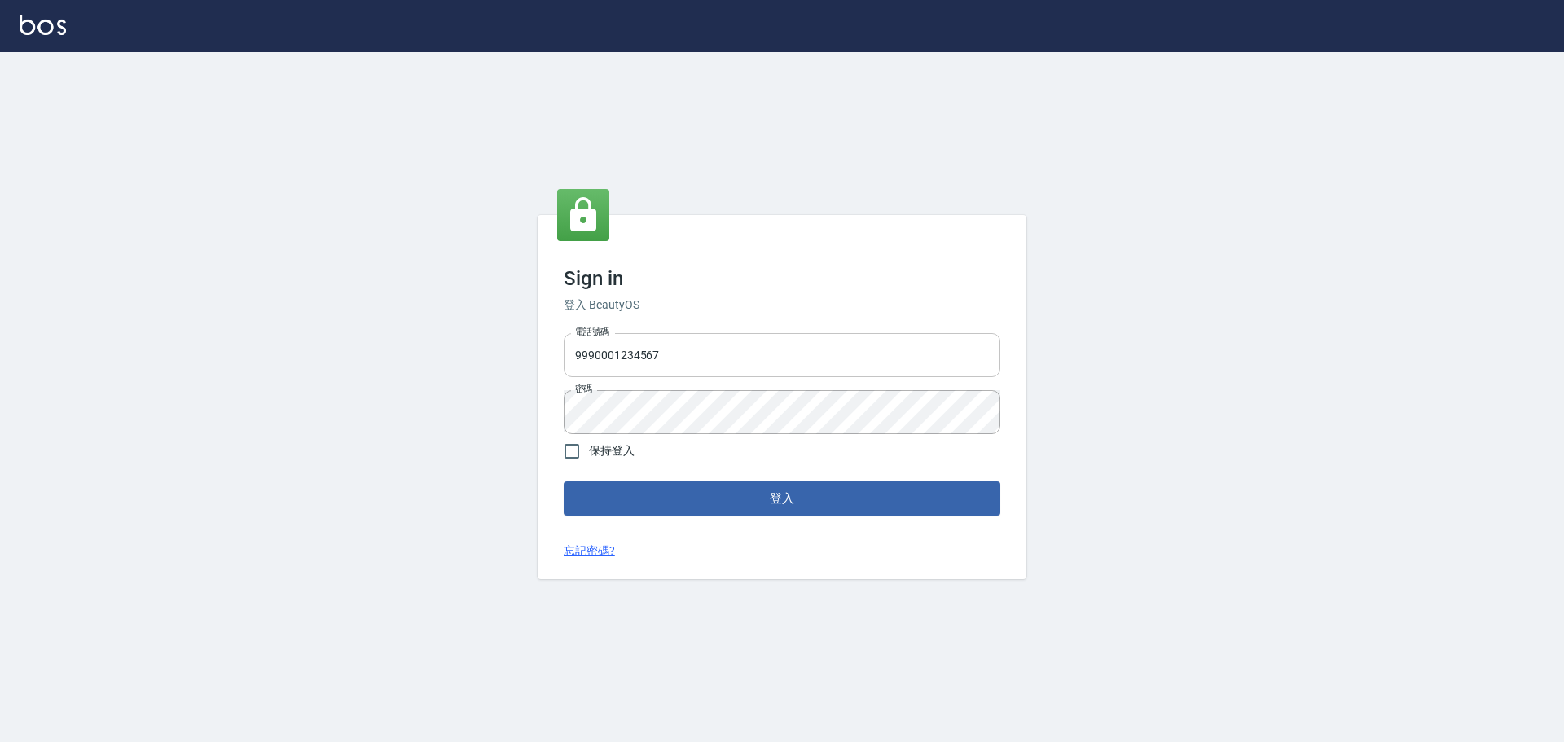
drag, startPoint x: 743, startPoint y: 352, endPoint x: 743, endPoint y: 366, distance: 13.9
click at [743, 352] on input "9990001234567" at bounding box center [782, 355] width 437 height 44
type input "25153595"
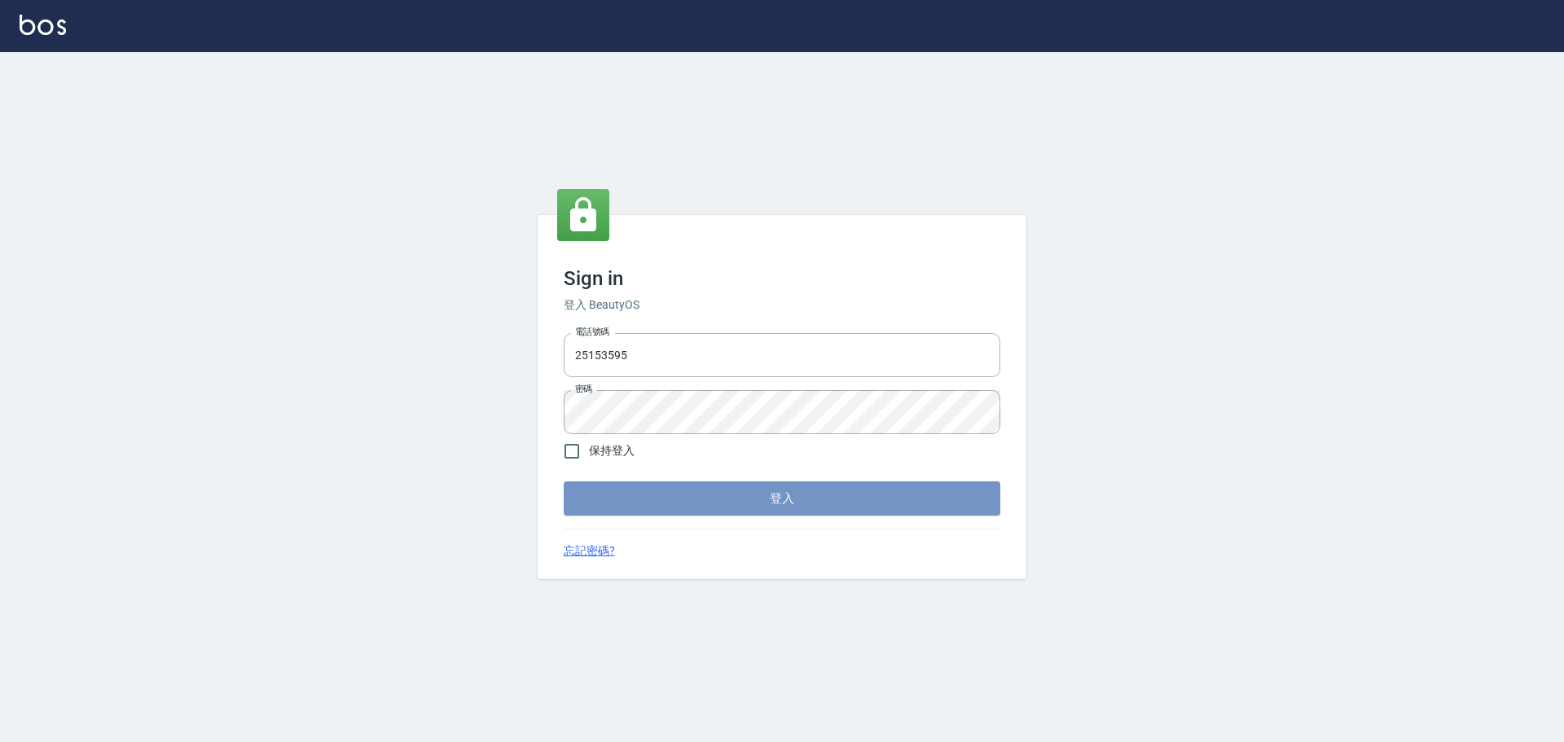
click at [787, 491] on button "登入" at bounding box center [782, 498] width 437 height 34
